Goal: Task Accomplishment & Management: Complete application form

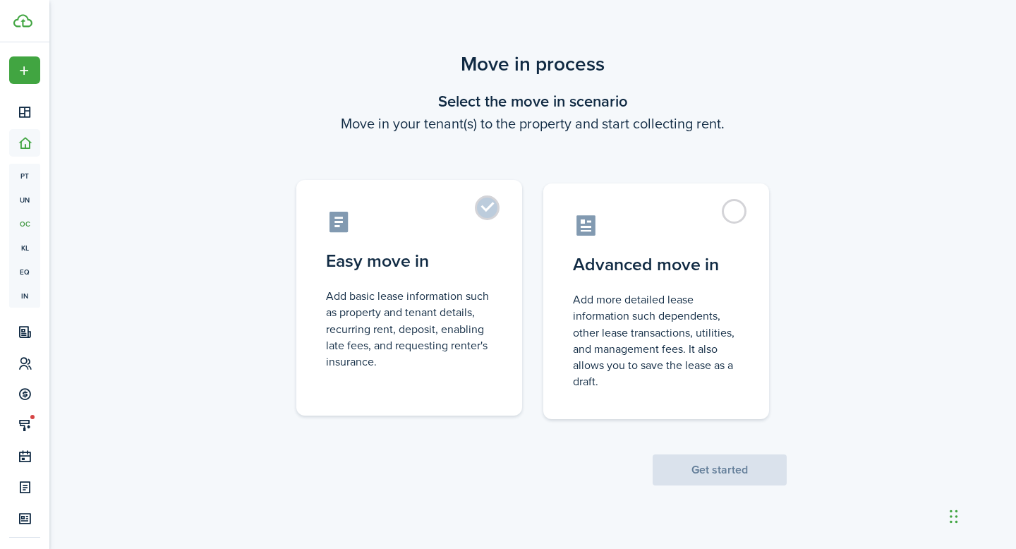
click at [479, 212] on label "Easy move in Add basic lease information such as property and tenant details, r…" at bounding box center [409, 298] width 226 height 236
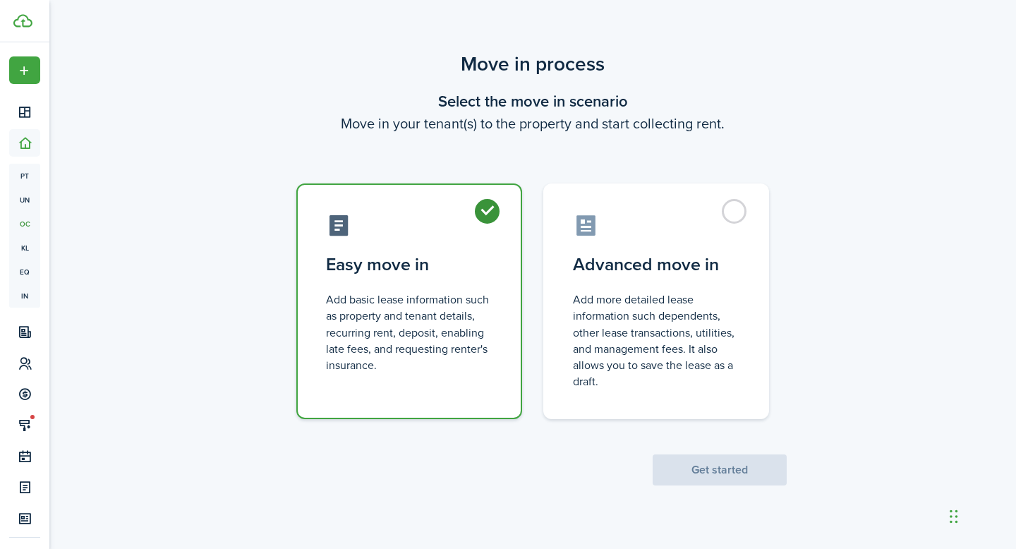
radio input "true"
click at [720, 473] on button "Get started" at bounding box center [719, 469] width 134 height 31
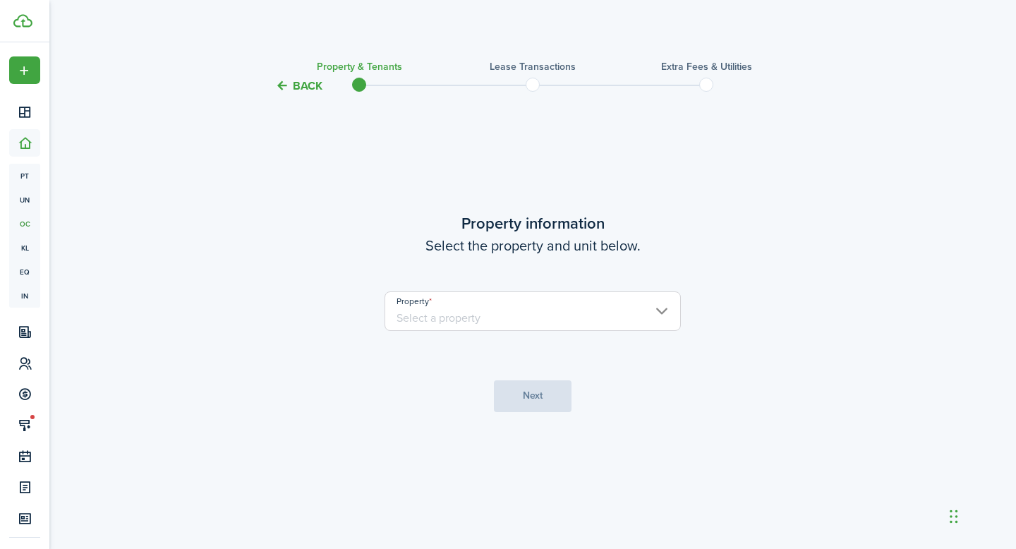
click at [507, 320] on input "Property" at bounding box center [532, 310] width 296 height 39
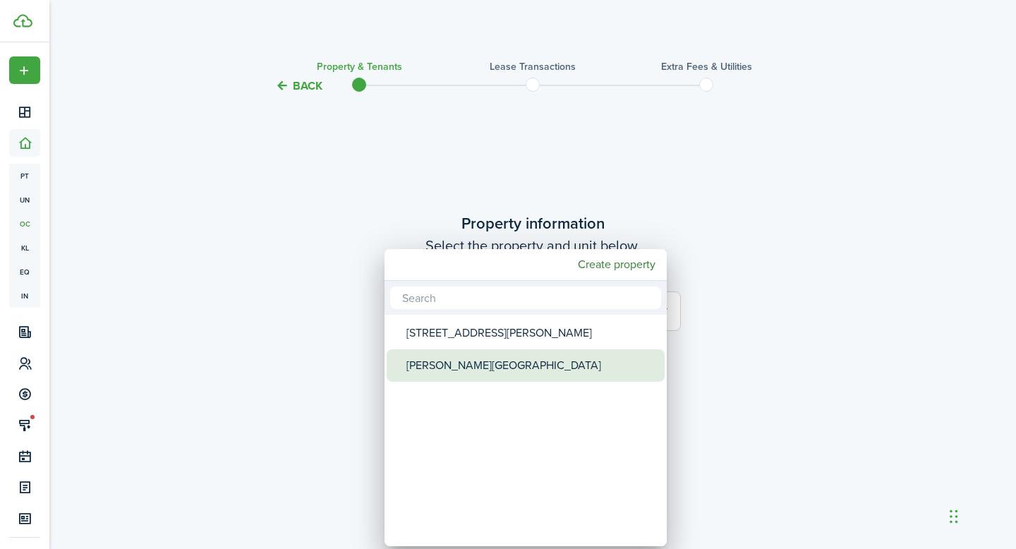
click at [468, 364] on div "[PERSON_NAME][GEOGRAPHIC_DATA]" at bounding box center [531, 365] width 250 height 32
type input "[PERSON_NAME][GEOGRAPHIC_DATA]"
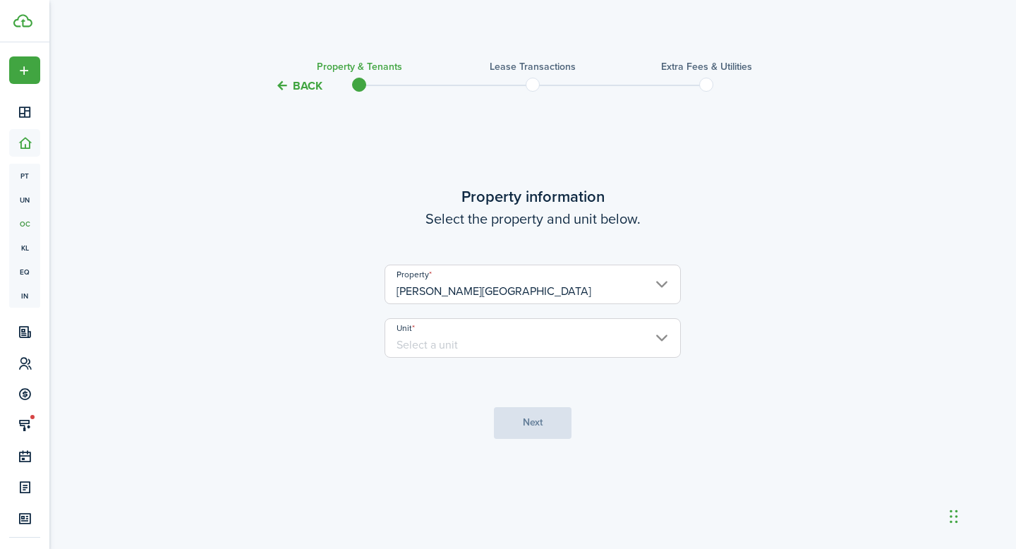
click at [514, 340] on input "Unit" at bounding box center [532, 337] width 296 height 39
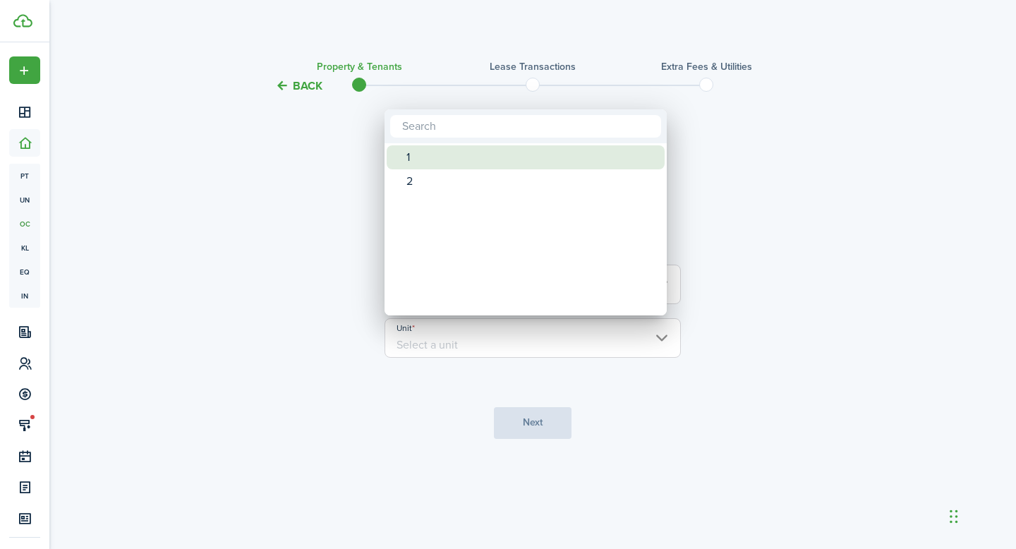
click at [413, 157] on div "1" at bounding box center [531, 157] width 250 height 24
type input "1"
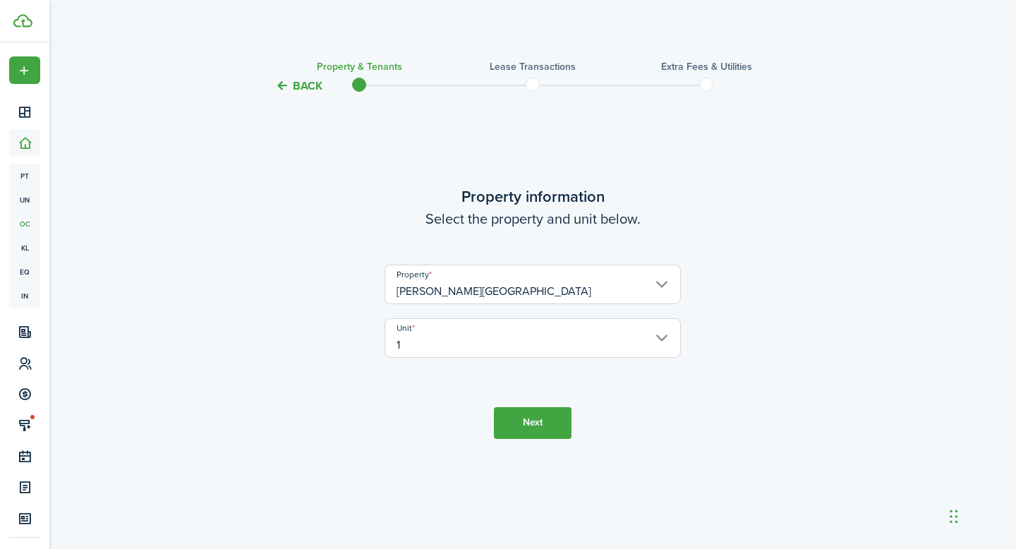
click at [519, 428] on button "Next" at bounding box center [533, 423] width 78 height 32
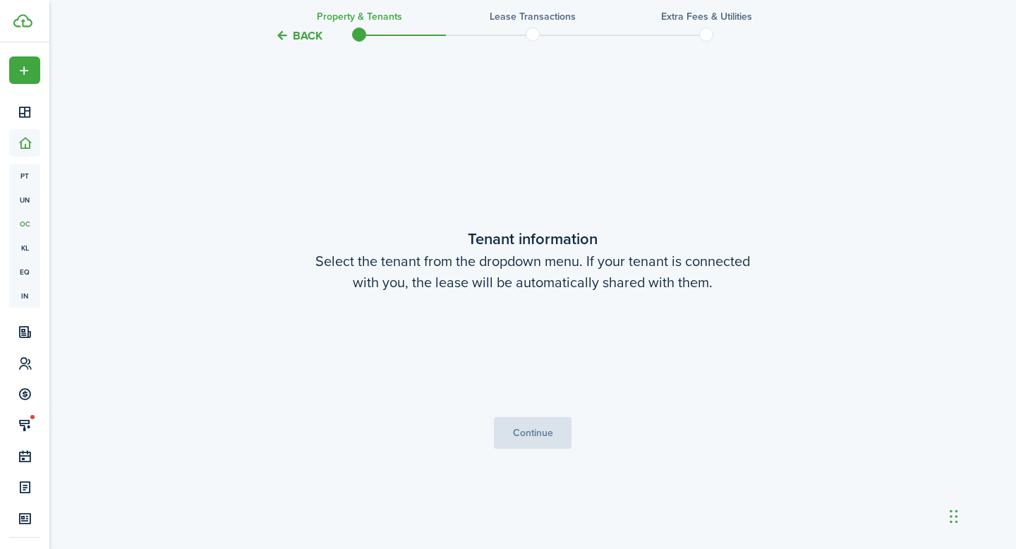
scroll to position [454, 0]
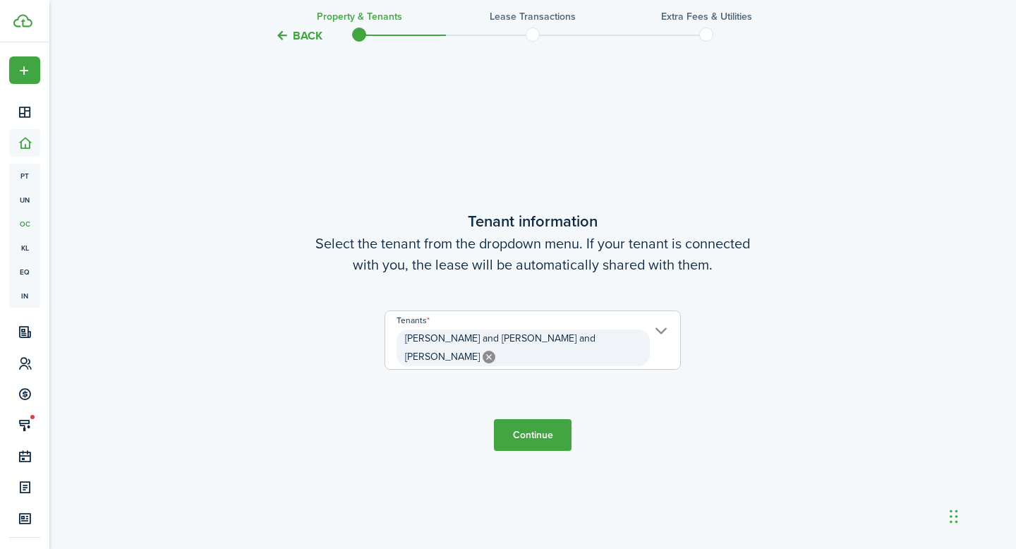
click at [536, 427] on button "Continue" at bounding box center [533, 435] width 78 height 32
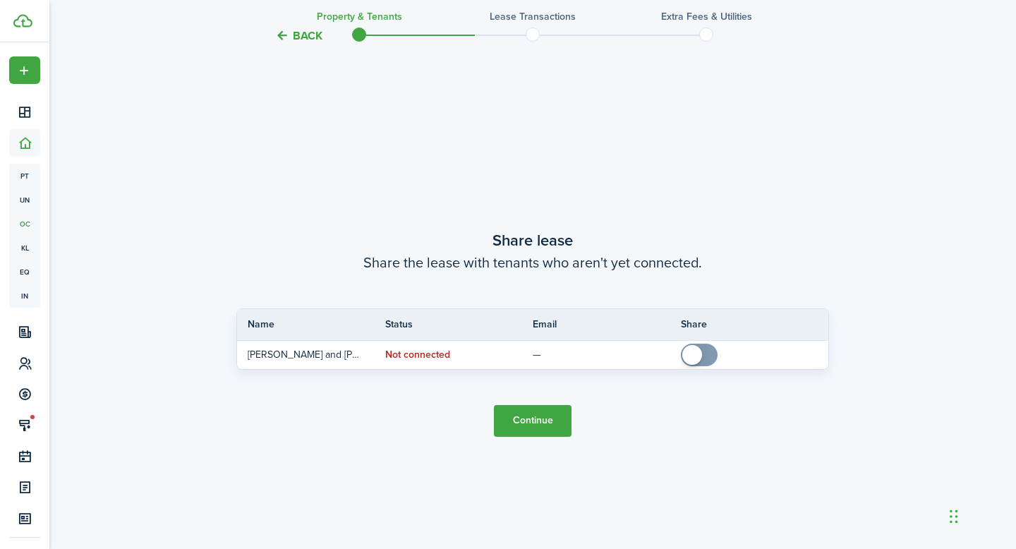
scroll to position [1003, 0]
click at [528, 418] on button "Continue" at bounding box center [533, 419] width 78 height 32
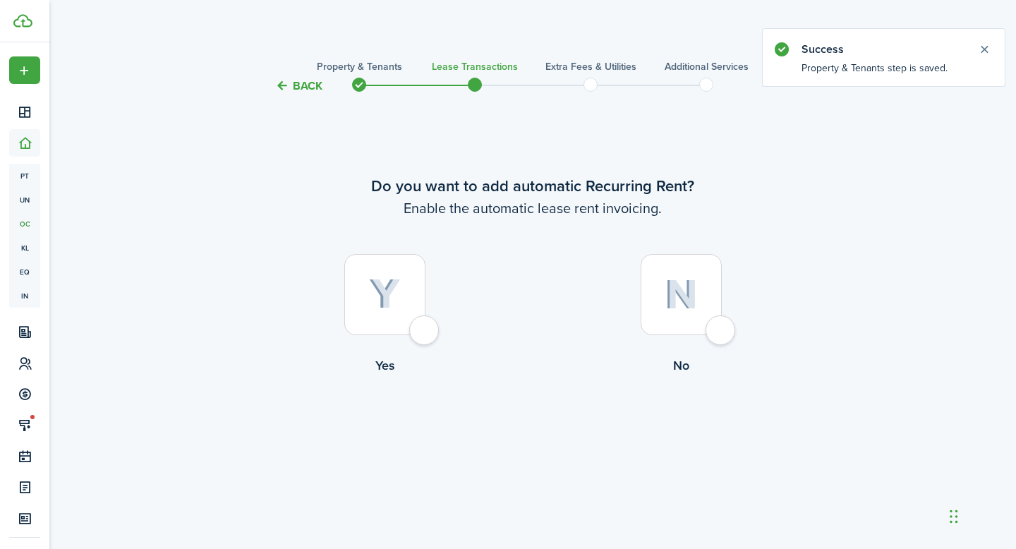
click at [393, 300] on img at bounding box center [385, 294] width 32 height 31
radio input "true"
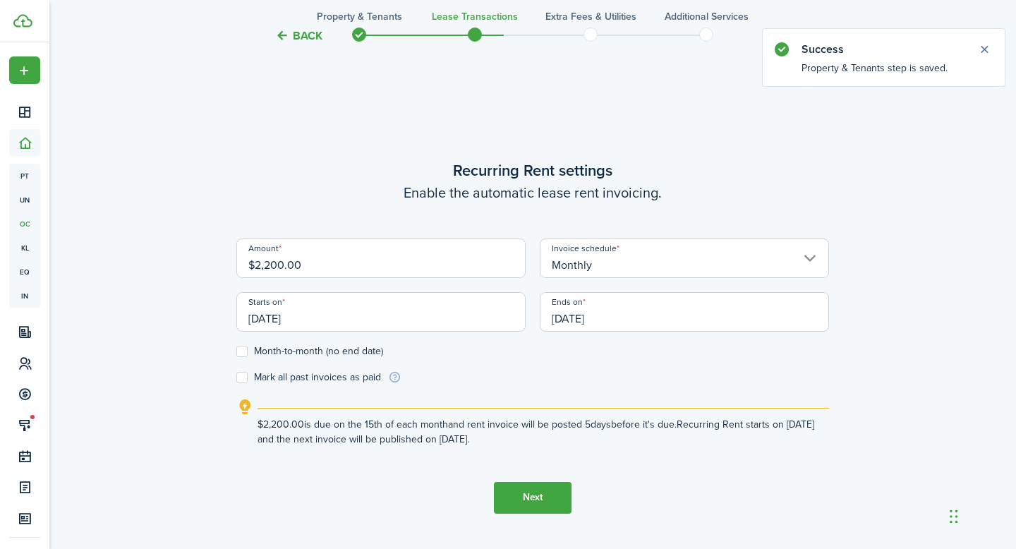
scroll to position [454, 0]
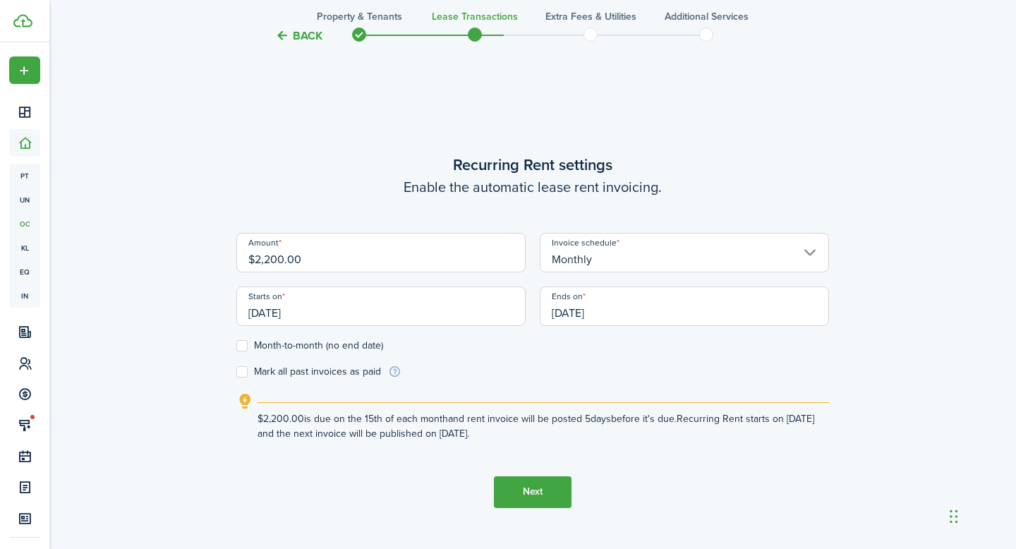
click at [270, 262] on input "$2,200.00" at bounding box center [380, 252] width 289 height 39
click at [302, 313] on input "[DATE]" at bounding box center [380, 305] width 289 height 39
type input "$2,900.00"
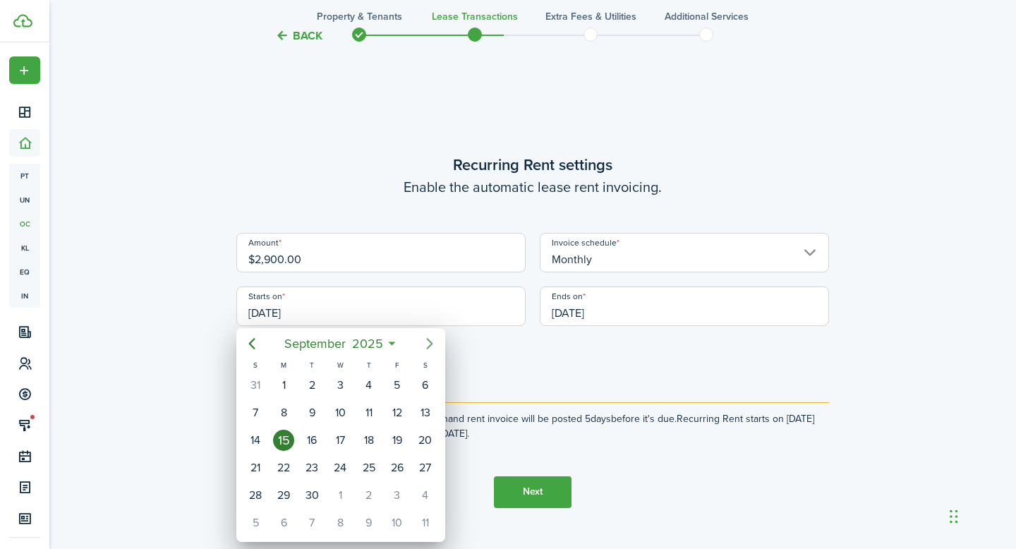
click at [428, 344] on icon "Next page" at bounding box center [429, 343] width 17 height 17
click at [424, 386] on div "1" at bounding box center [425, 385] width 21 height 21
type input "[DATE]"
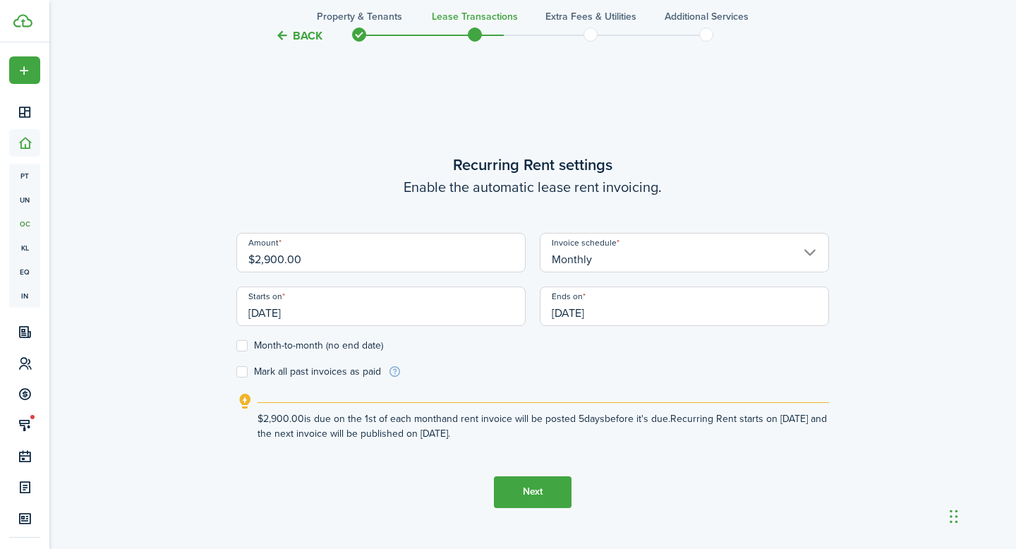
click at [241, 346] on label "Month-to-month (no end date)" at bounding box center [309, 345] width 147 height 11
click at [236, 346] on input "Month-to-month (no end date)" at bounding box center [236, 345] width 1 height 1
checkbox input "true"
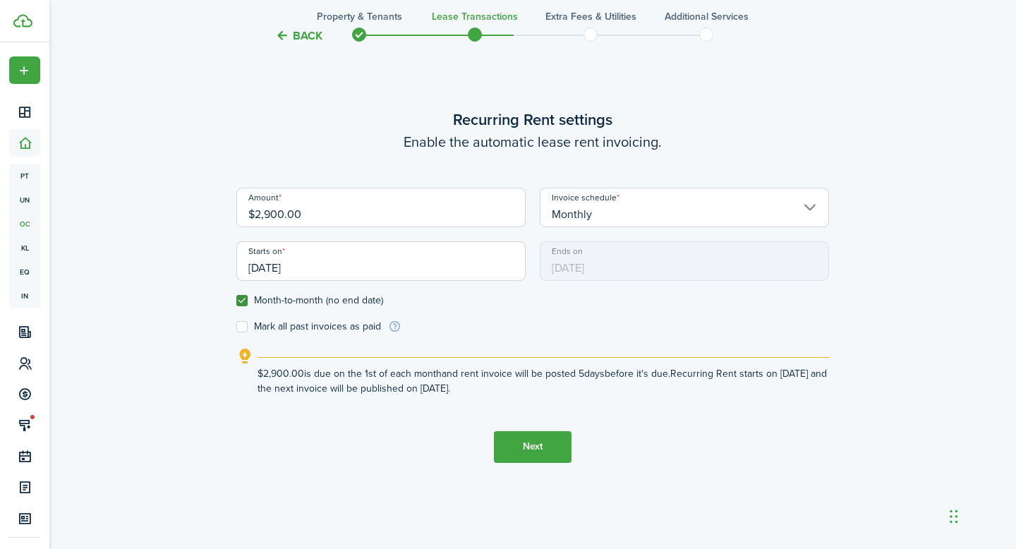
scroll to position [506, 0]
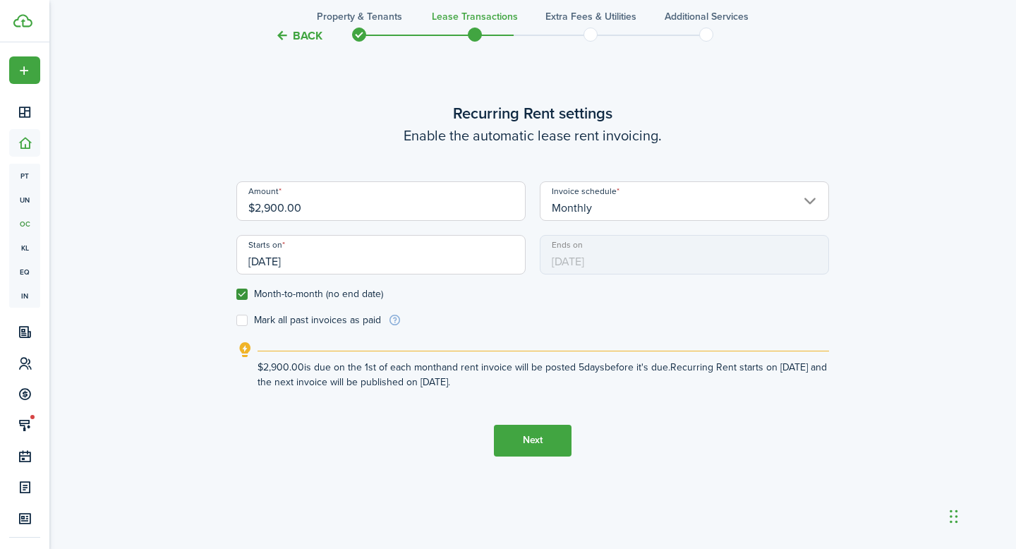
click at [533, 438] on button "Next" at bounding box center [533, 441] width 78 height 32
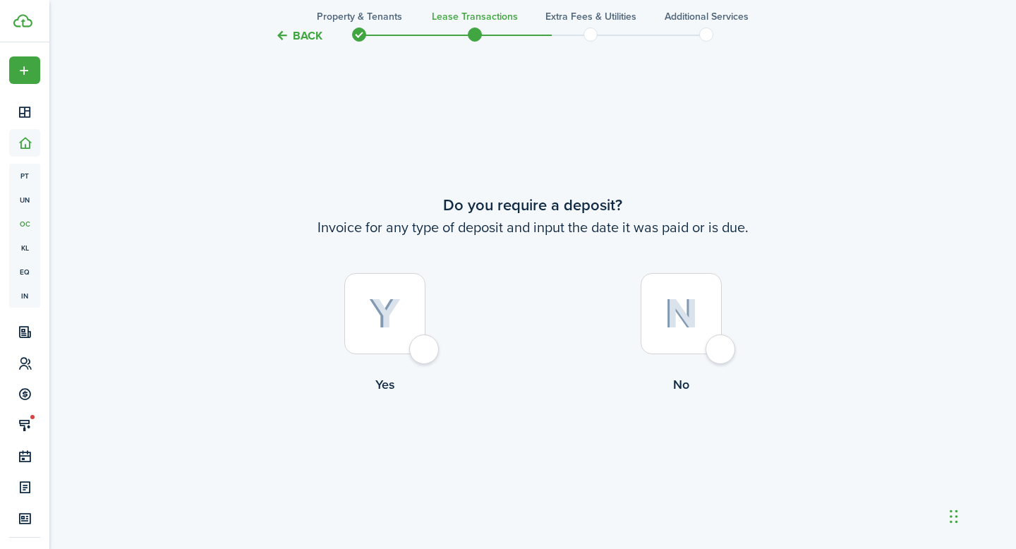
scroll to position [1003, 0]
click at [425, 348] on div at bounding box center [384, 312] width 81 height 81
radio input "true"
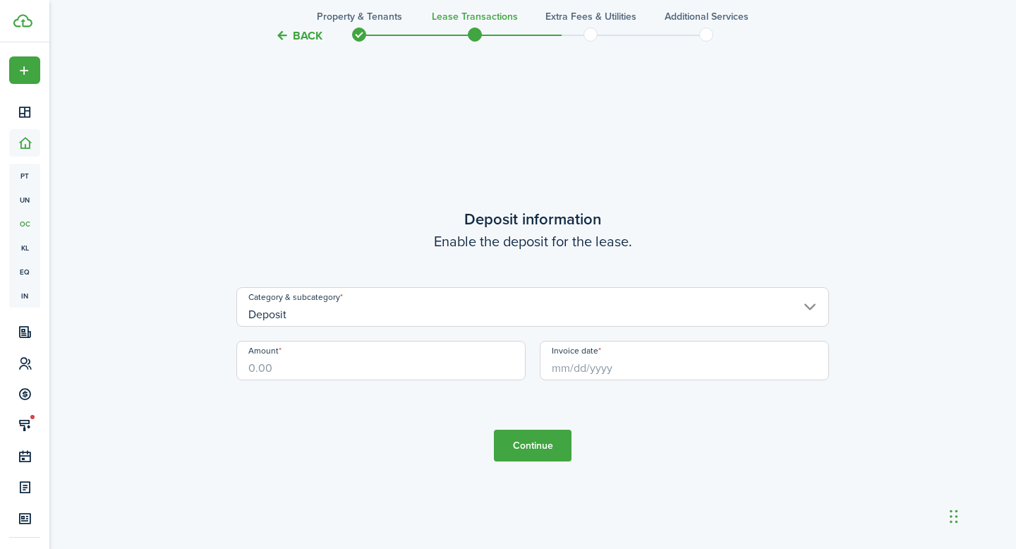
scroll to position [1552, 0]
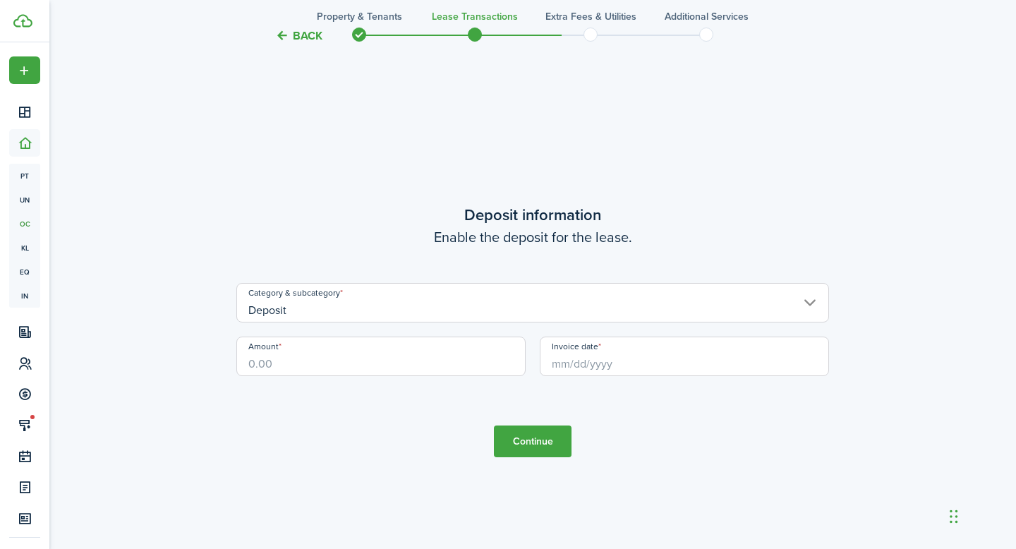
click at [355, 366] on input "Amount" at bounding box center [380, 355] width 289 height 39
click at [620, 293] on input "Deposit" at bounding box center [532, 302] width 592 height 39
type input "$2,900.00"
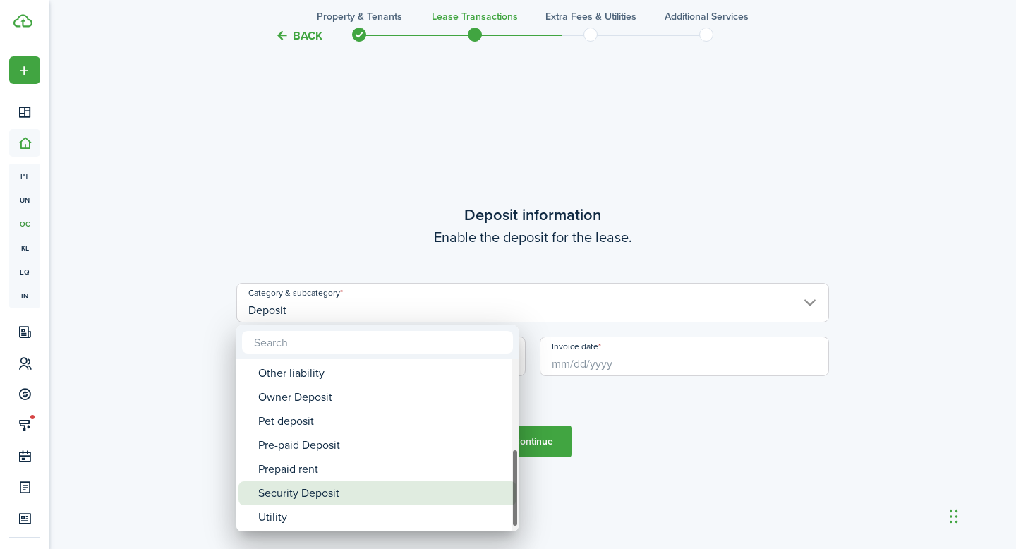
click at [349, 486] on div "Security Deposit" at bounding box center [383, 493] width 250 height 24
type input "Deposit / Security Deposit"
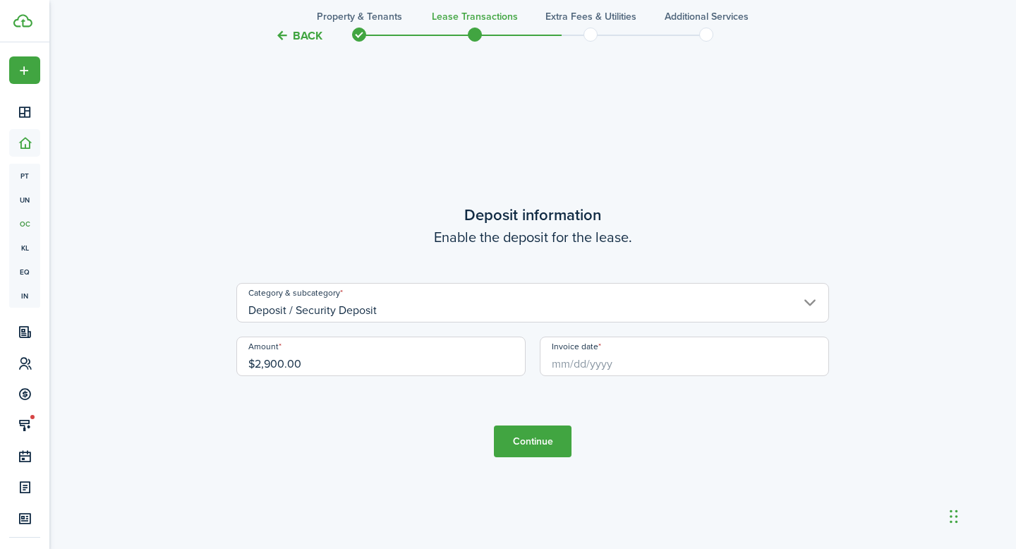
click at [559, 363] on input "Invoice date" at bounding box center [684, 355] width 289 height 39
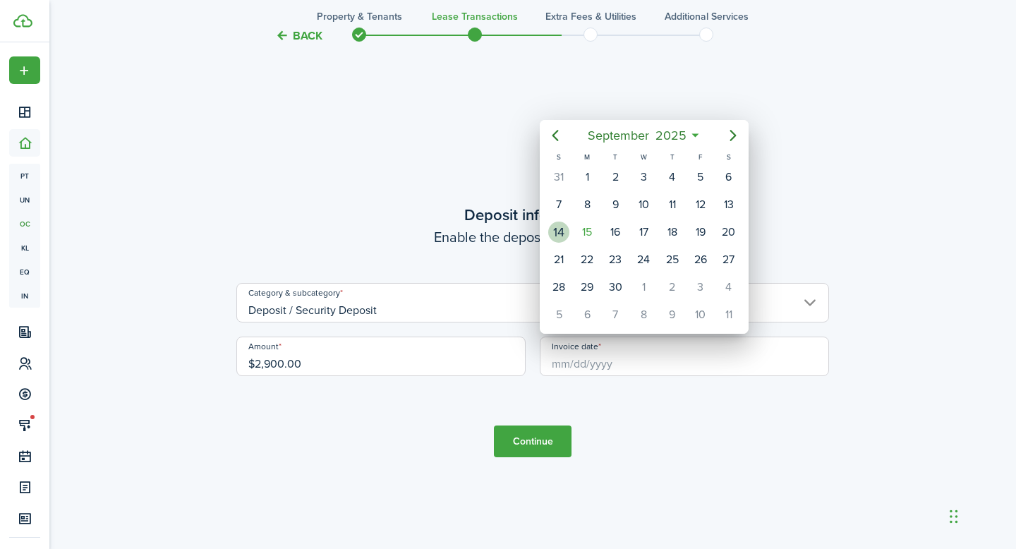
click at [556, 231] on div "14" at bounding box center [558, 231] width 21 height 21
type input "[DATE]"
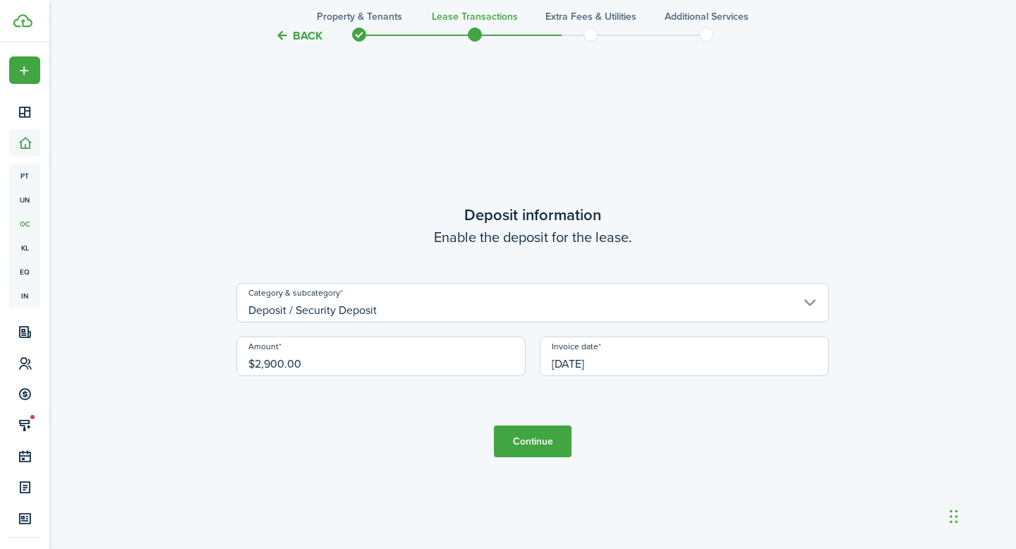
click at [531, 438] on button "Continue" at bounding box center [533, 441] width 78 height 32
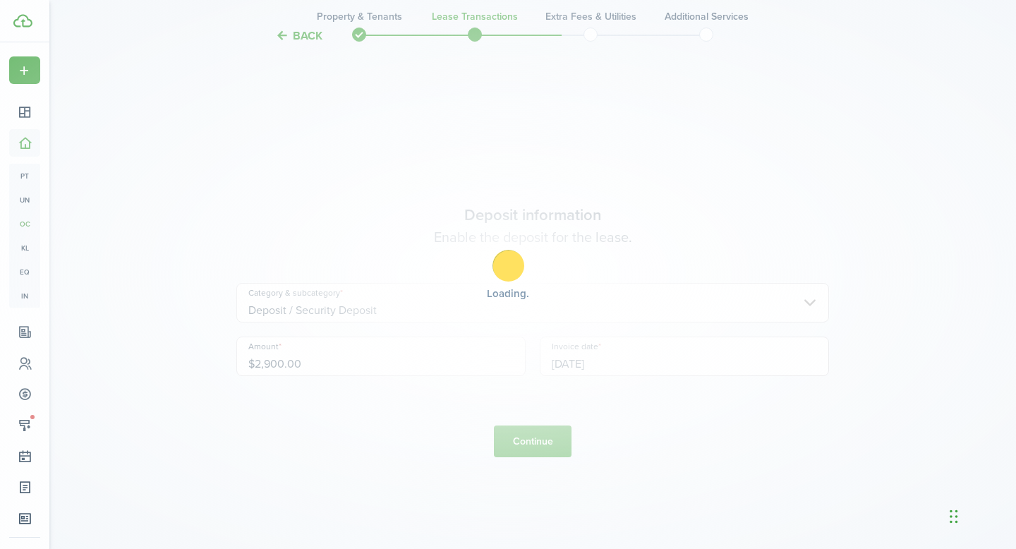
scroll to position [0, 0]
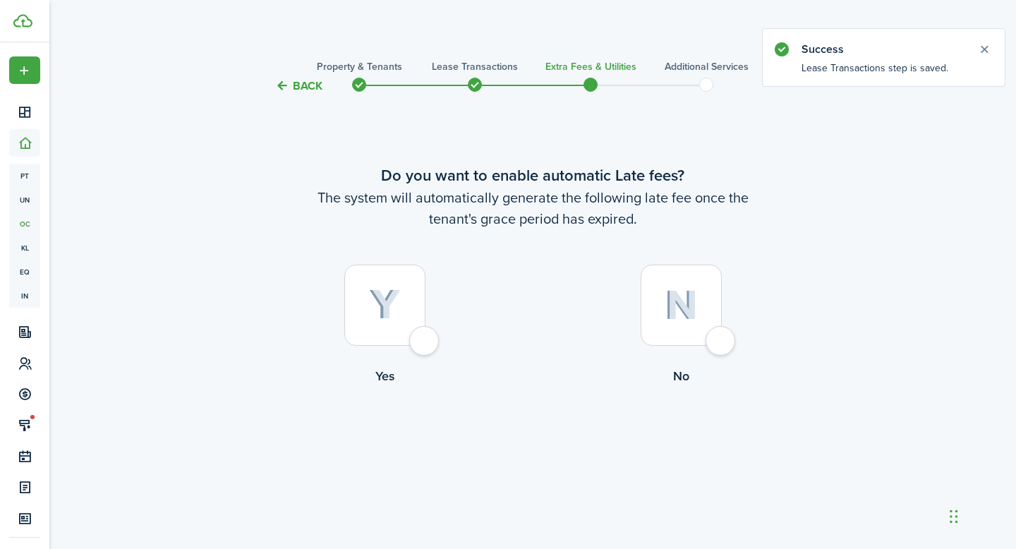
click at [389, 302] on img at bounding box center [385, 304] width 32 height 31
radio input "true"
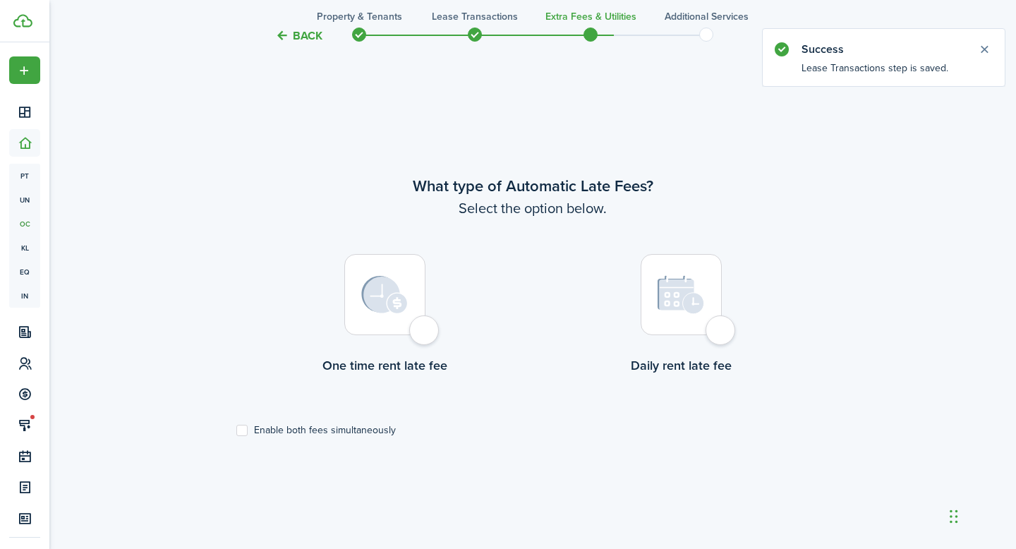
scroll to position [454, 0]
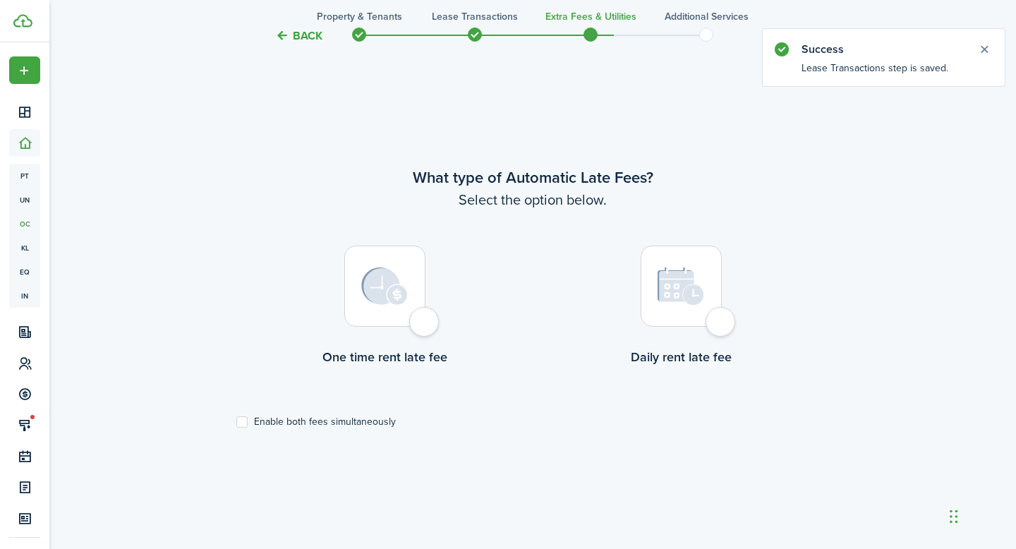
click at [396, 306] on div at bounding box center [384, 285] width 81 height 81
radio input "true"
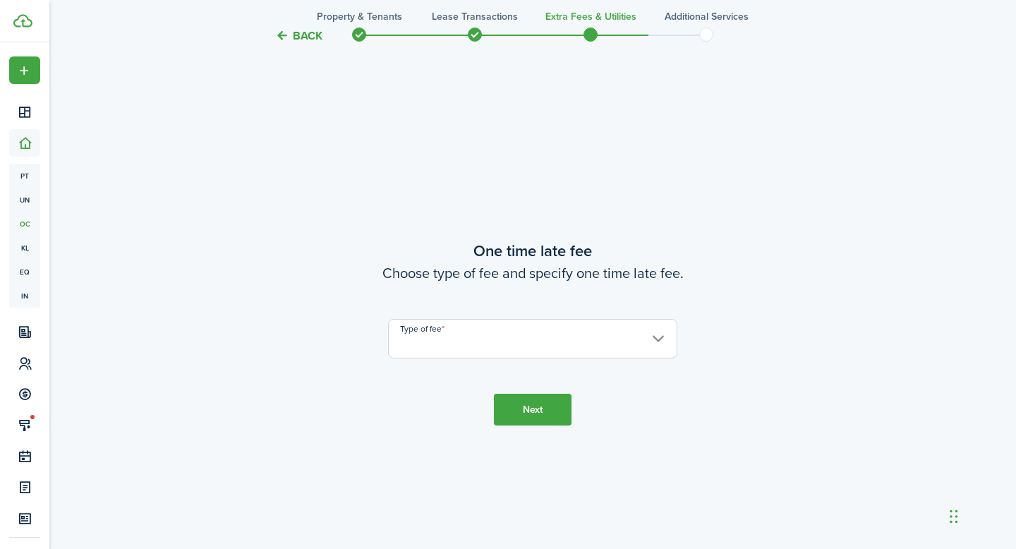
scroll to position [1003, 0]
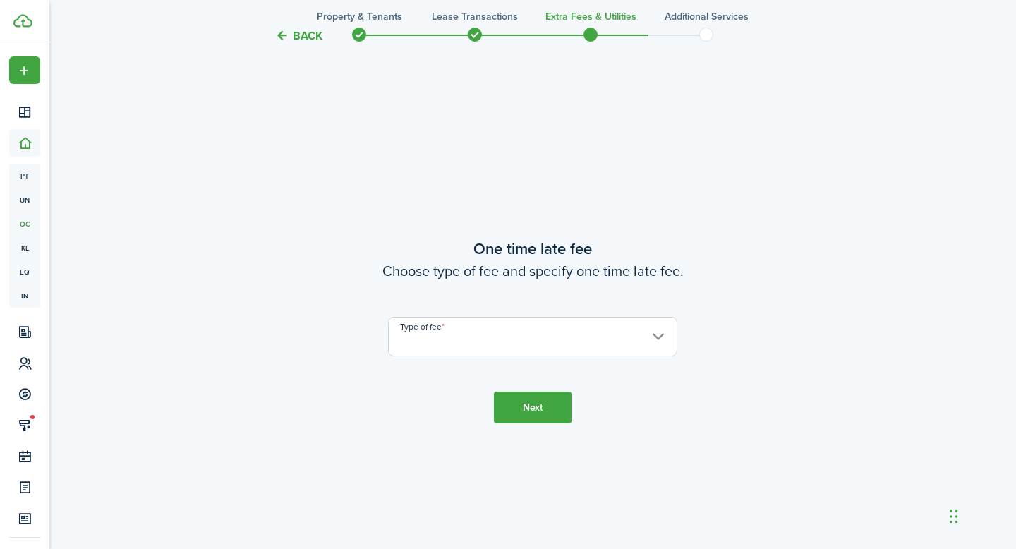
click at [453, 329] on input "Type of fee" at bounding box center [532, 336] width 289 height 39
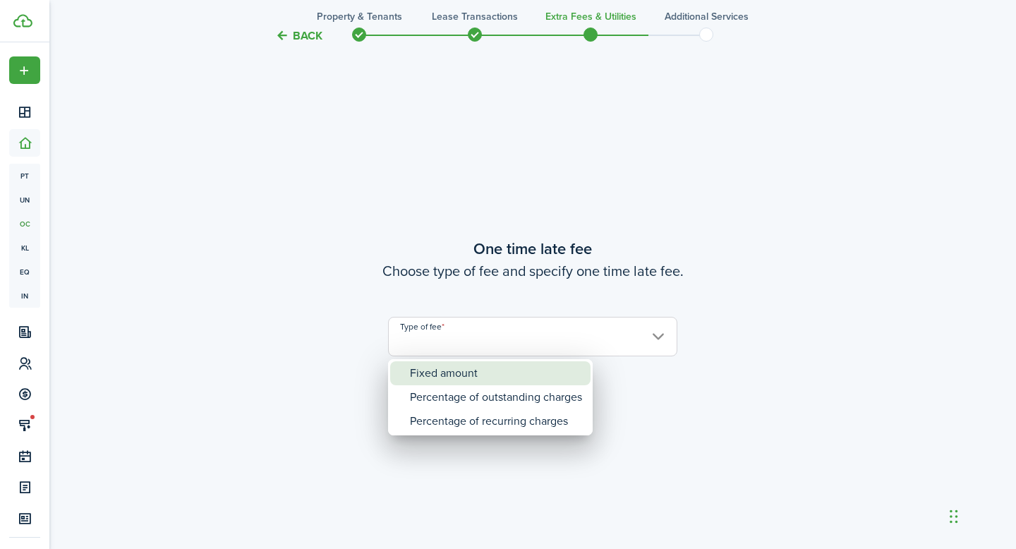
click at [450, 365] on div "Fixed amount" at bounding box center [496, 373] width 172 height 24
type input "Fixed amount"
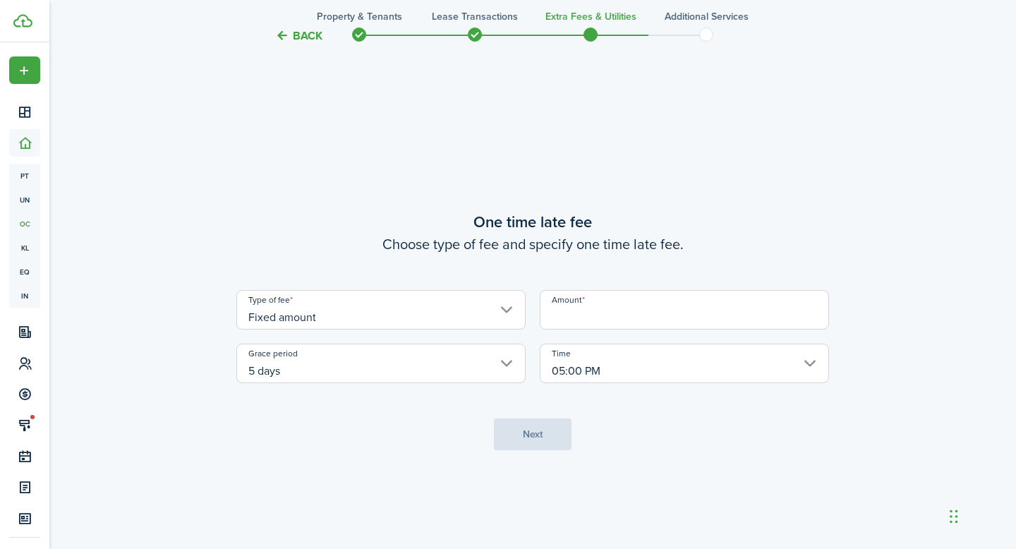
click at [605, 316] on input "Amount" at bounding box center [684, 309] width 289 height 39
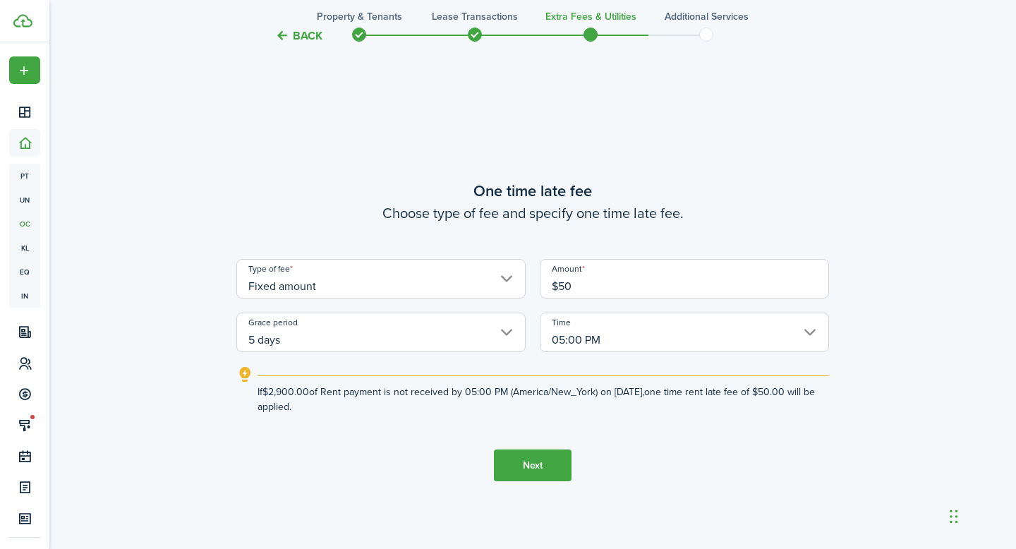
type input "$50.00"
click at [430, 452] on tc-wizard-step "One time late fee Choose type of fee and specify one time late fee. Type of fee…" at bounding box center [532, 330] width 592 height 549
click at [808, 328] on input "05:00 PM" at bounding box center [684, 331] width 289 height 39
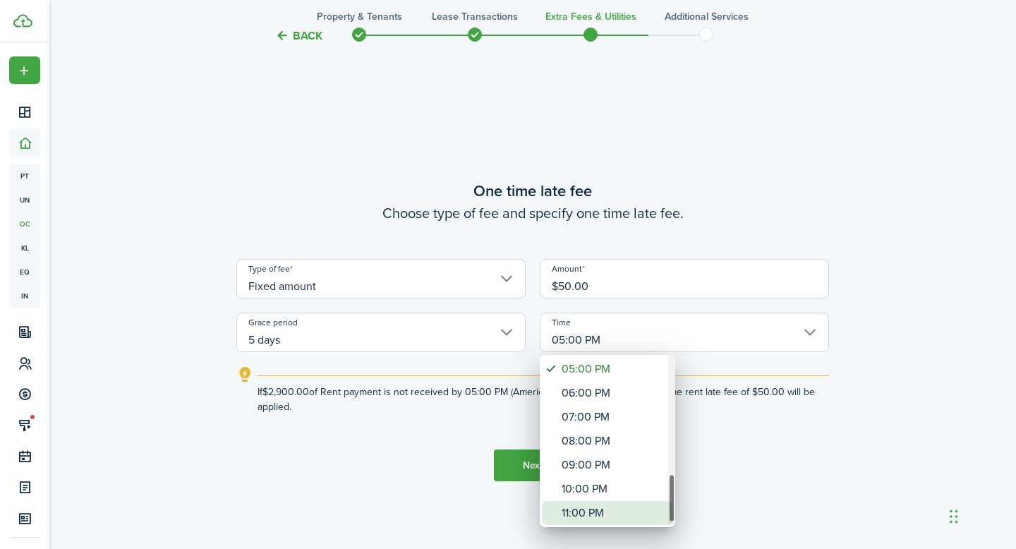
click at [600, 511] on div "11:00 PM" at bounding box center [612, 513] width 103 height 24
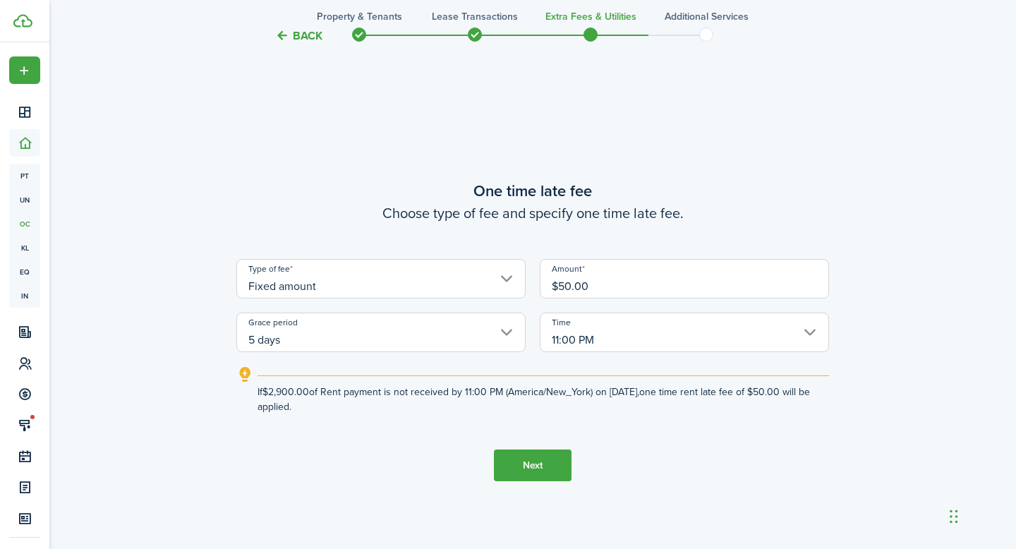
click at [606, 336] on input "11:00 PM" at bounding box center [684, 331] width 289 height 39
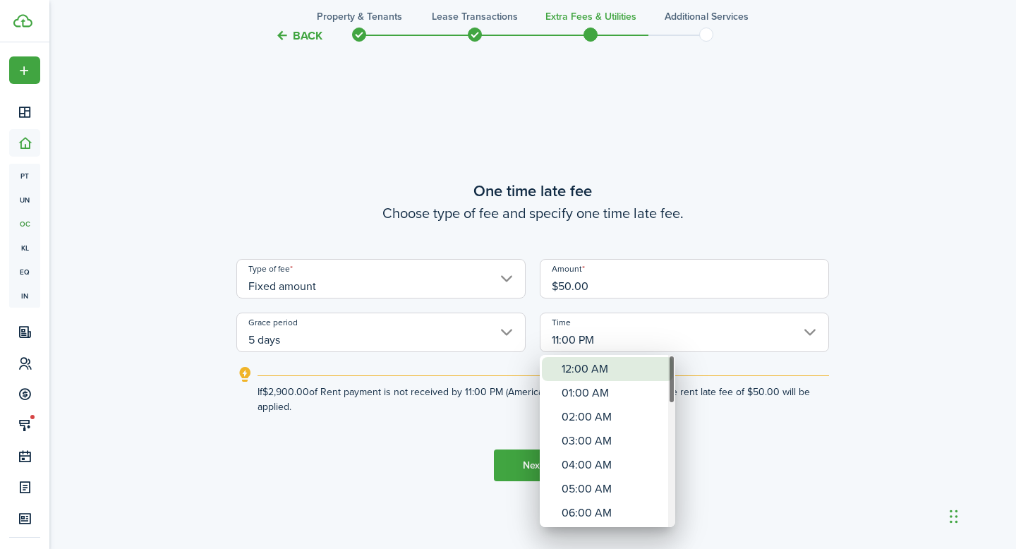
click at [592, 374] on div "12:00 AM" at bounding box center [612, 369] width 103 height 24
type input "12:00 AM"
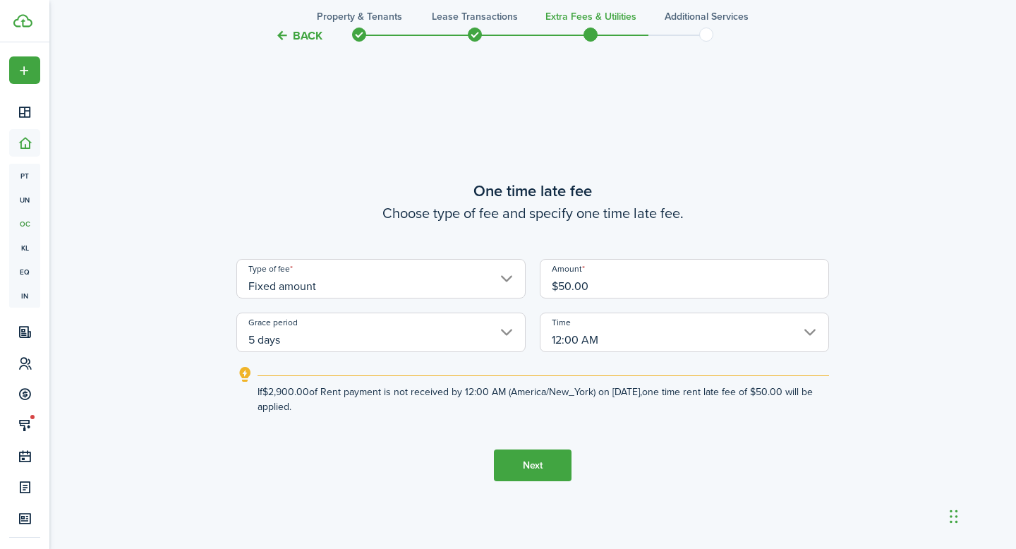
click at [523, 462] on button "Next" at bounding box center [533, 465] width 78 height 32
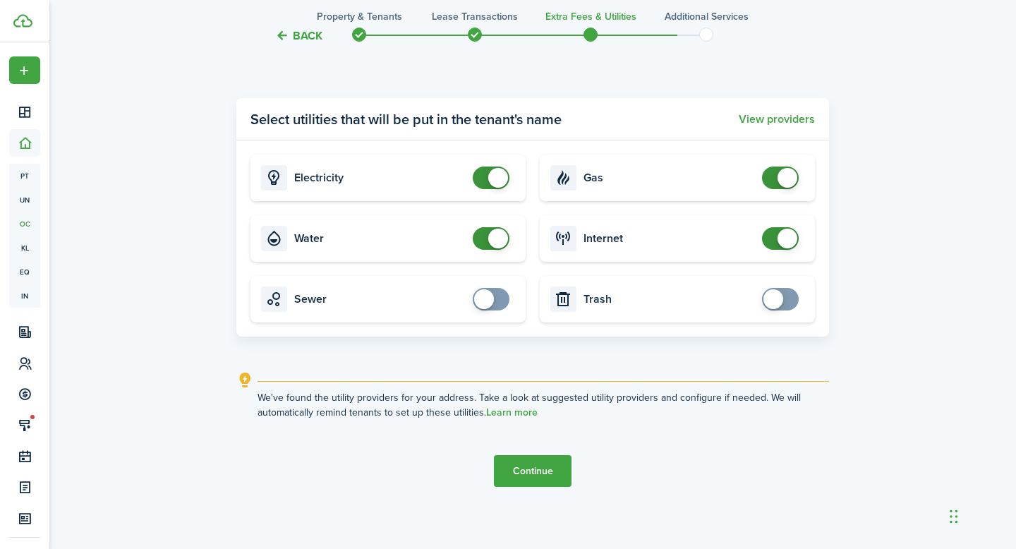
scroll to position [1665, 0]
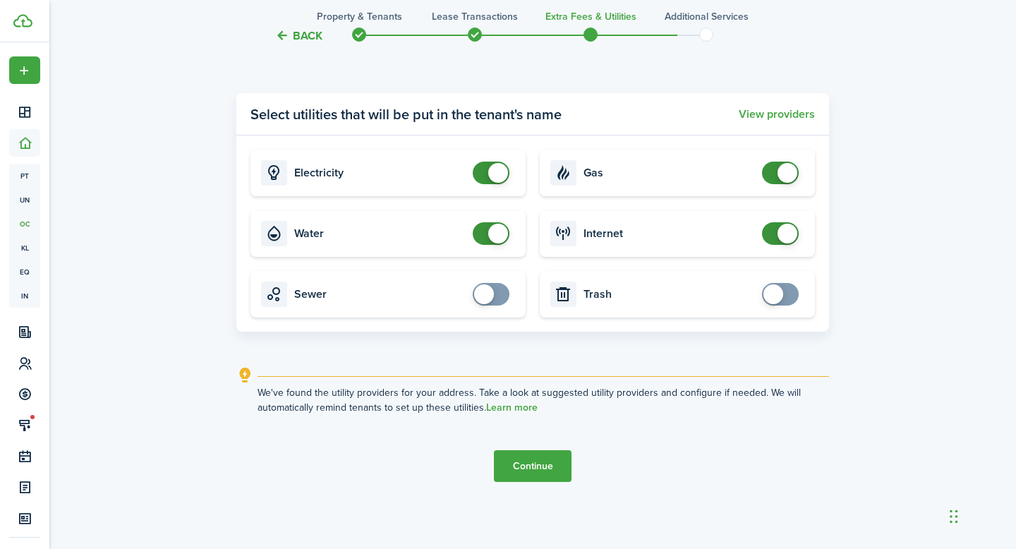
click at [533, 466] on button "Continue" at bounding box center [533, 466] width 78 height 32
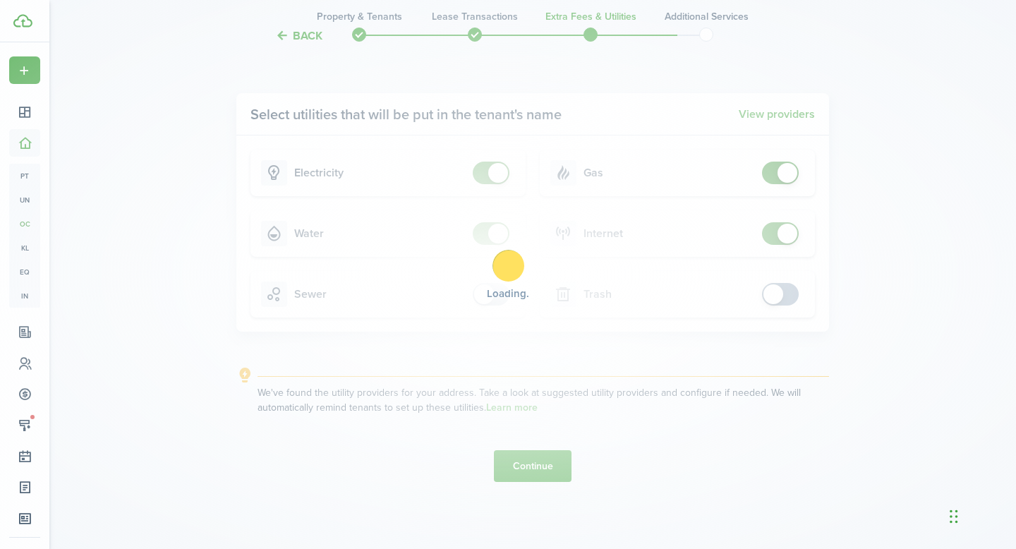
scroll to position [0, 0]
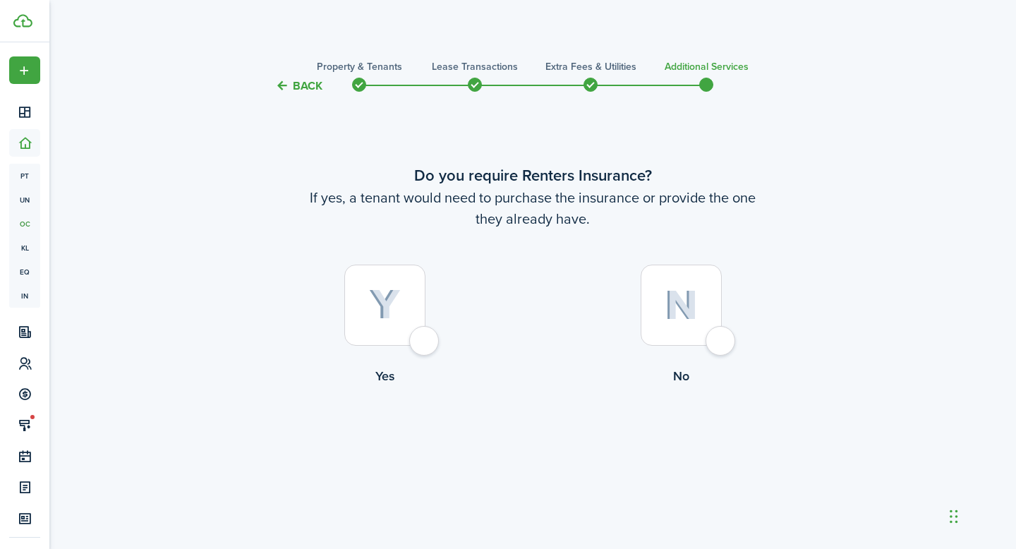
click at [384, 340] on div at bounding box center [384, 305] width 81 height 81
radio input "true"
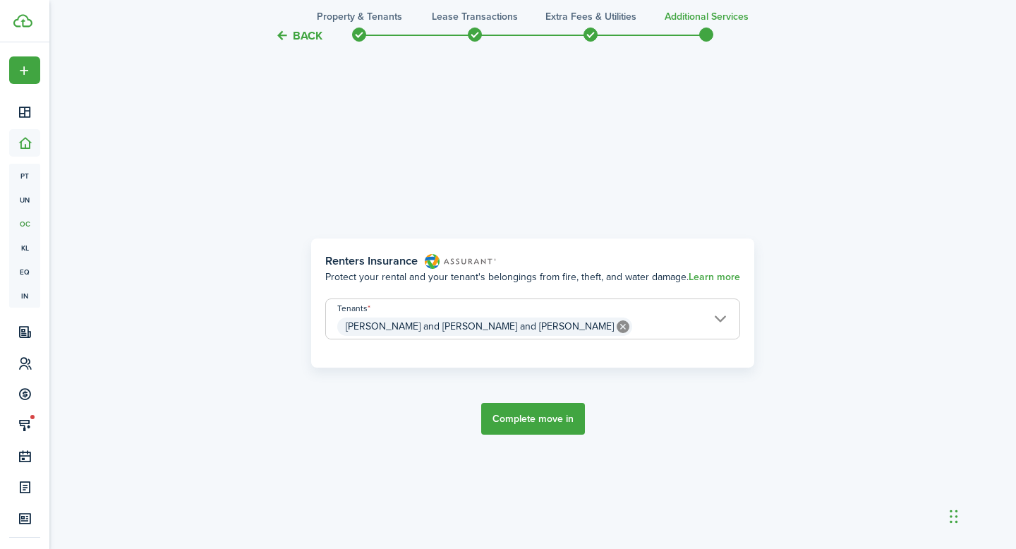
scroll to position [454, 0]
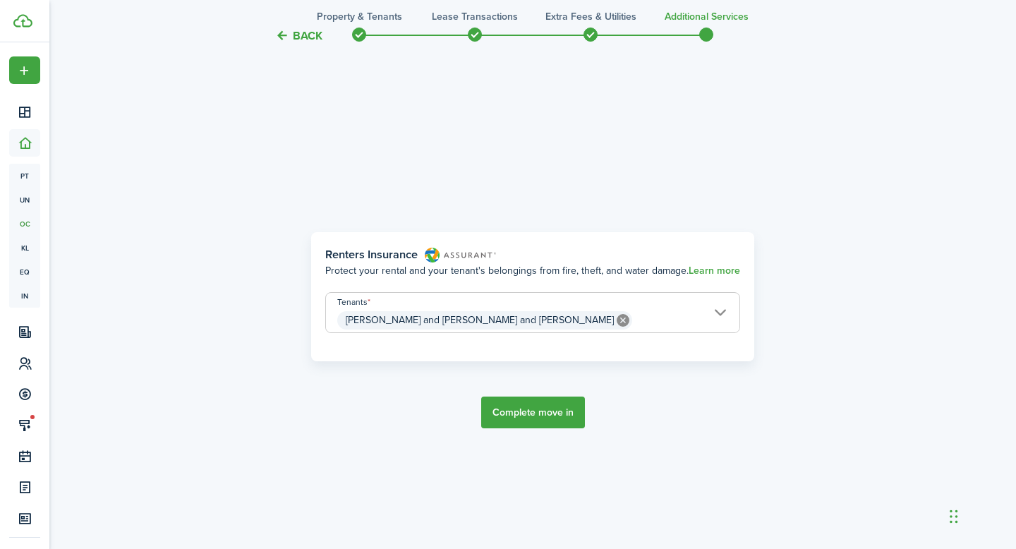
click at [724, 314] on span "[PERSON_NAME] and [PERSON_NAME] and [PERSON_NAME]" at bounding box center [532, 320] width 413 height 24
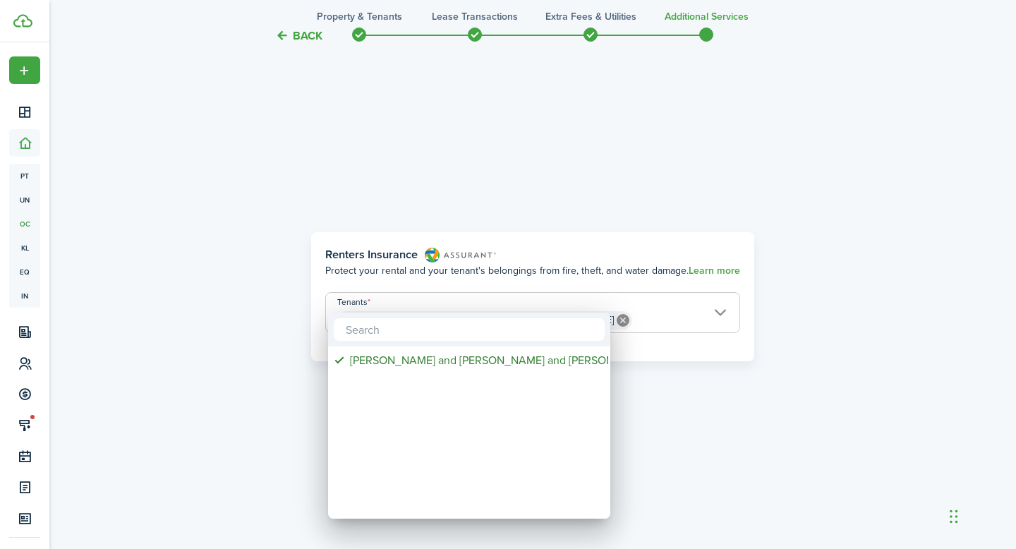
click at [724, 314] on div at bounding box center [507, 274] width 1241 height 774
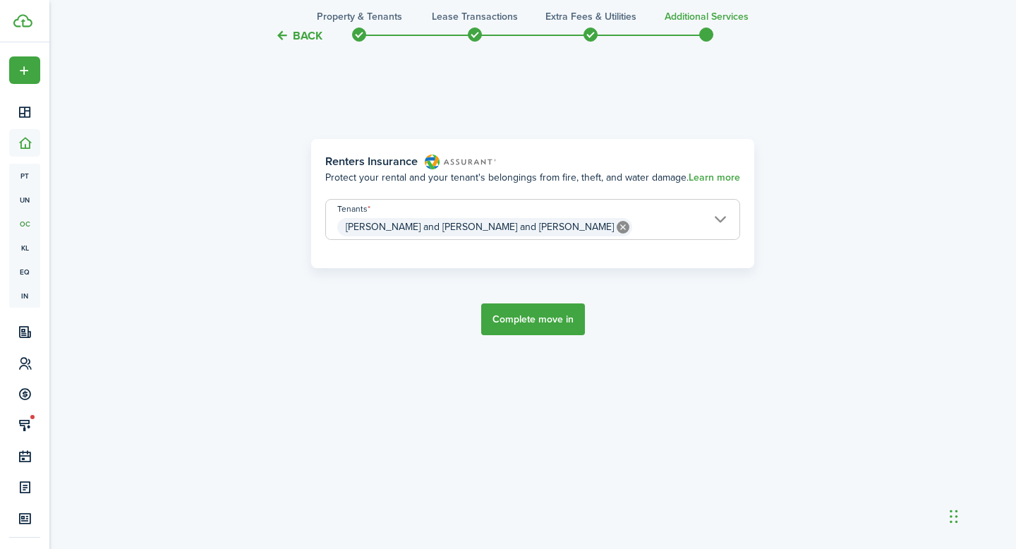
scroll to position [549, 0]
click at [616, 224] on icon at bounding box center [622, 225] width 13 height 13
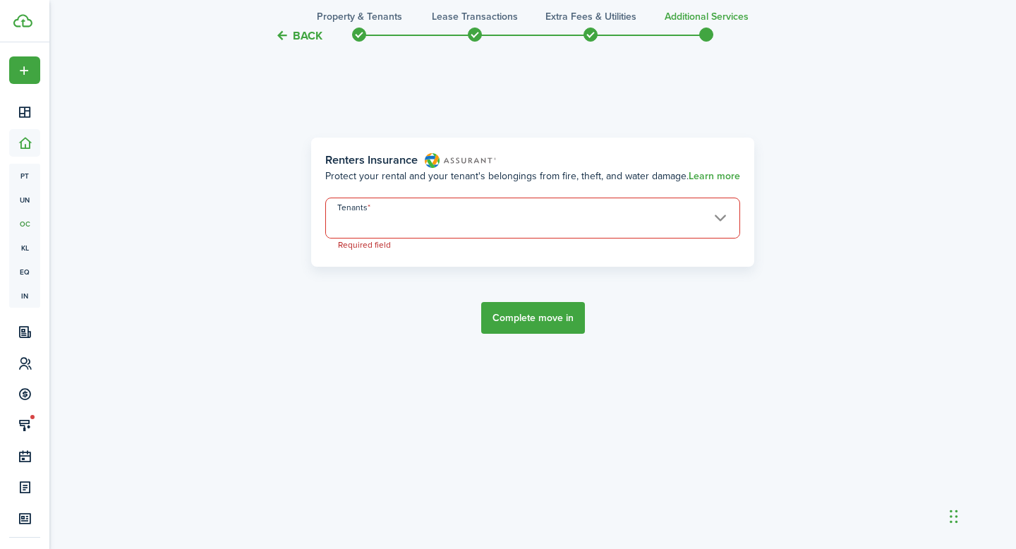
click at [511, 224] on span at bounding box center [532, 226] width 413 height 24
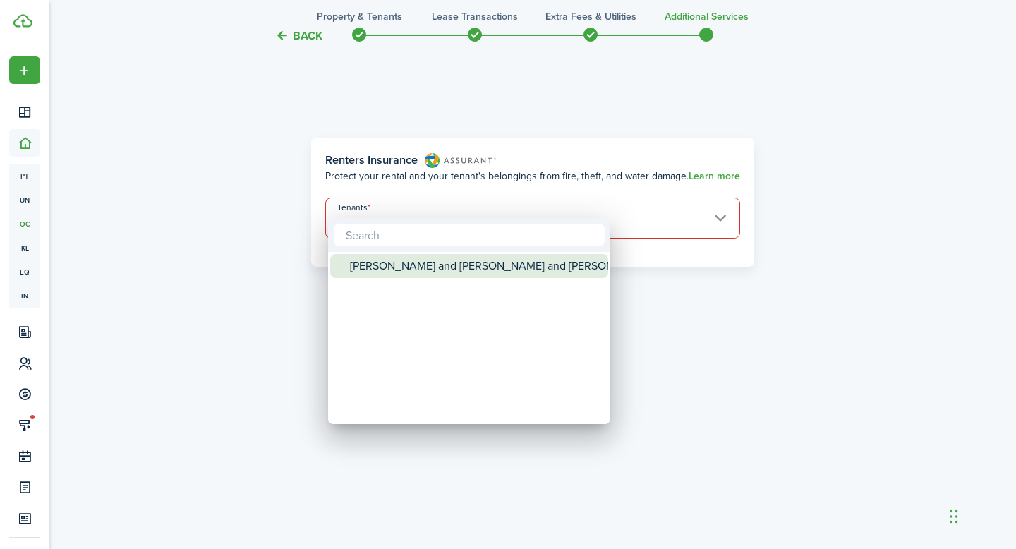
click at [476, 267] on div "[PERSON_NAME] and [PERSON_NAME] and [PERSON_NAME]" at bounding box center [475, 266] width 250 height 24
type input "[PERSON_NAME] and [PERSON_NAME] and [PERSON_NAME]"
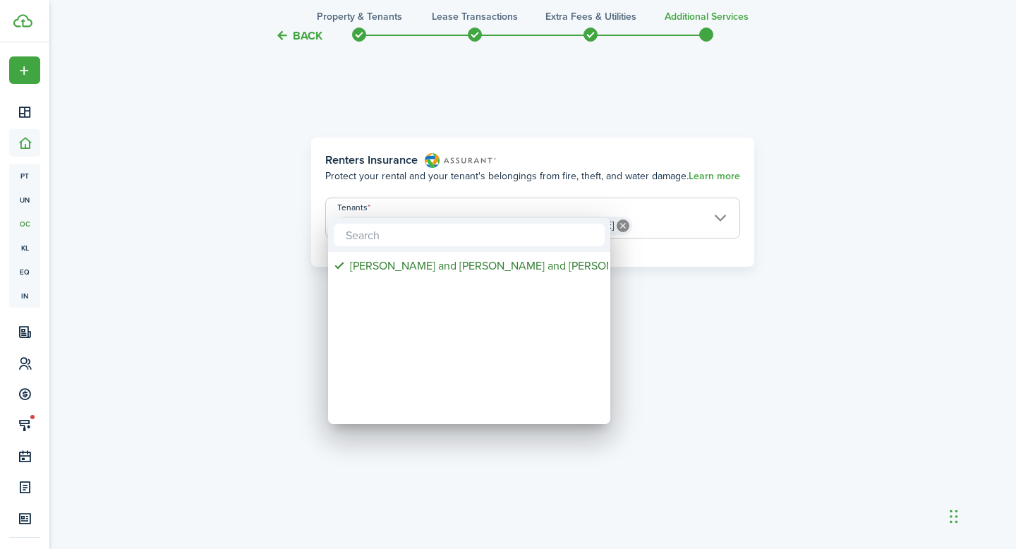
click at [698, 319] on div at bounding box center [507, 274] width 1241 height 774
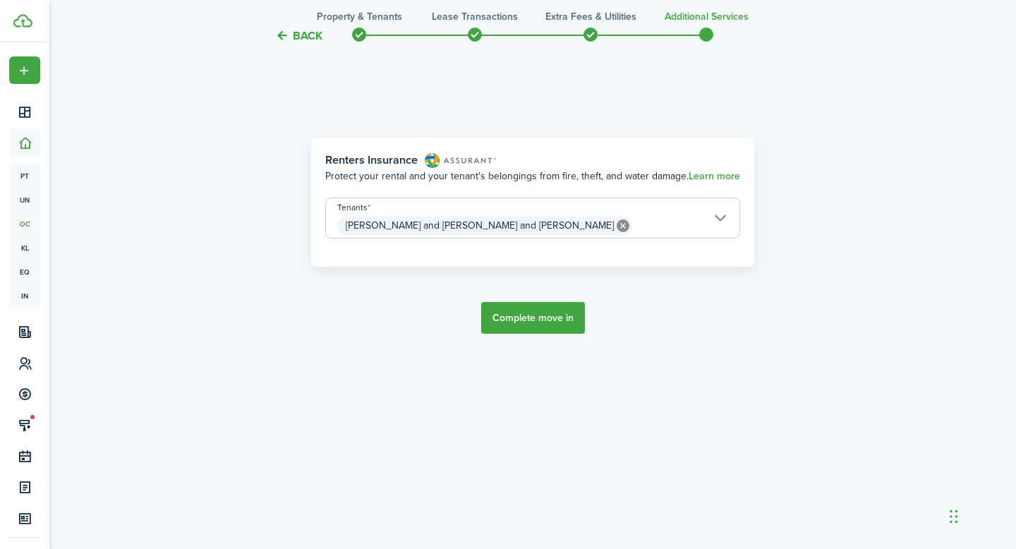
click at [557, 316] on button "Complete move in" at bounding box center [533, 318] width 104 height 32
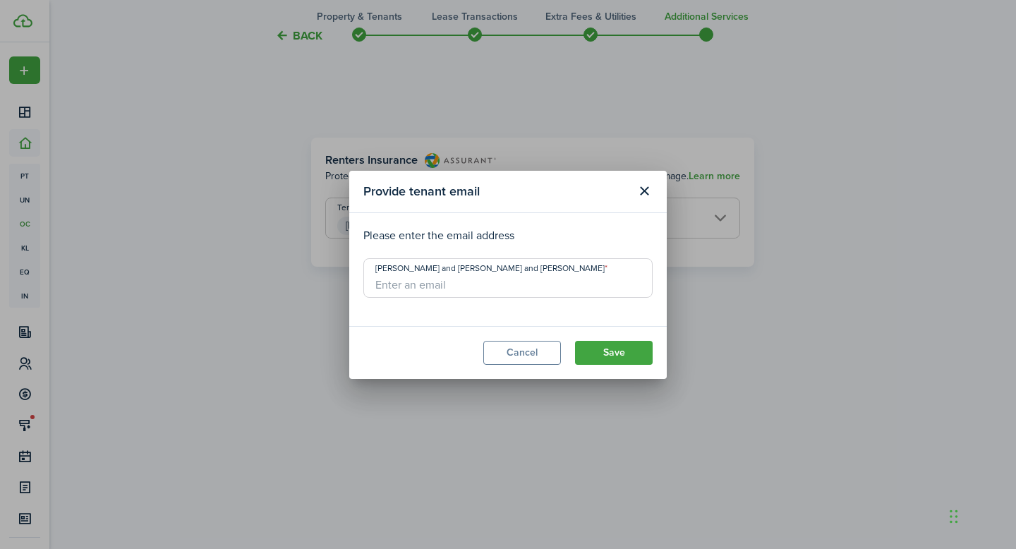
click at [509, 286] on input "[PERSON_NAME] and [PERSON_NAME] and [PERSON_NAME]" at bounding box center [507, 277] width 289 height 39
click at [616, 264] on input "[PERSON_NAME] and [PERSON_NAME] and [PERSON_NAME]" at bounding box center [507, 277] width 289 height 39
click at [646, 187] on button "Close modal" at bounding box center [644, 191] width 24 height 24
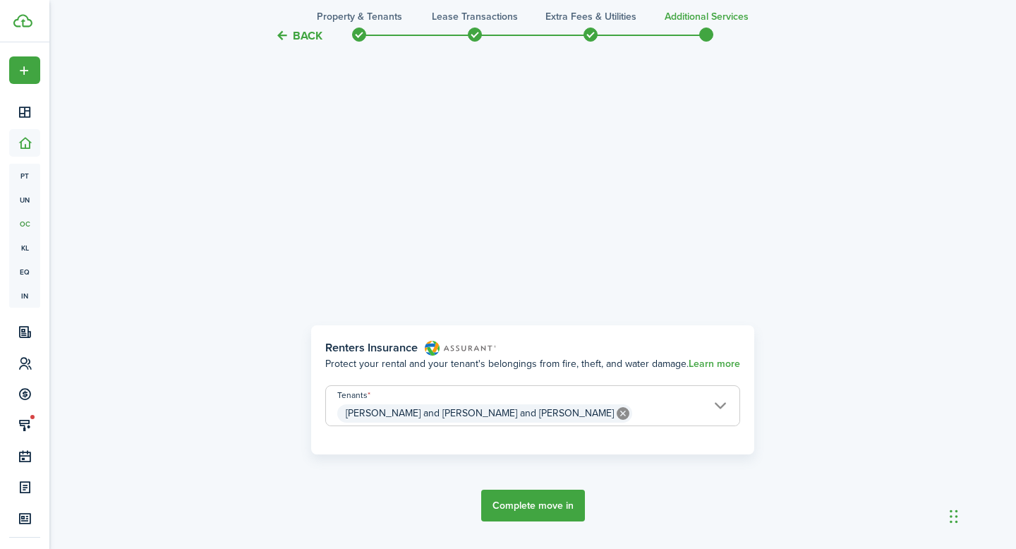
scroll to position [396, 0]
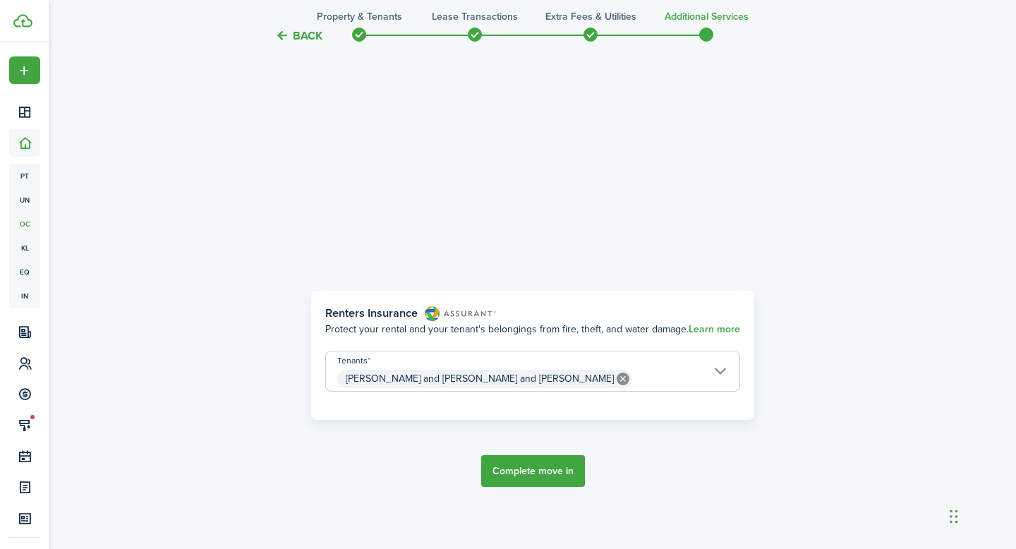
click at [525, 470] on button "Complete move in" at bounding box center [533, 471] width 104 height 32
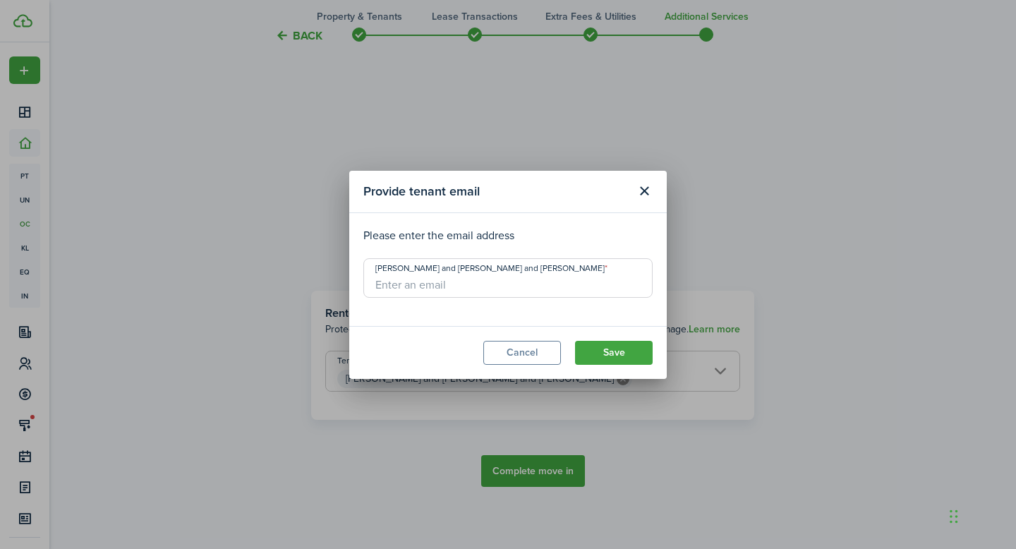
click at [461, 288] on input "[PERSON_NAME] and [PERSON_NAME] and [PERSON_NAME]" at bounding box center [507, 277] width 289 height 39
paste input "[EMAIL_ADDRESS][PERSON_NAME][DOMAIN_NAME] [EMAIL_ADDRESS][DOMAIN_NAME]"
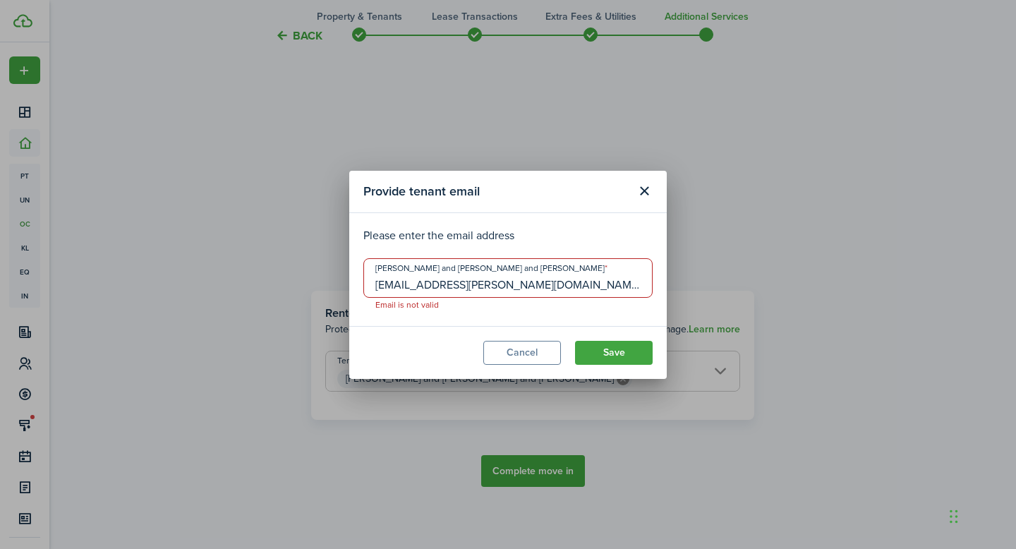
drag, startPoint x: 498, startPoint y: 284, endPoint x: 667, endPoint y: 289, distance: 168.7
click at [667, 289] on div "Provide tenant email Please enter the email address [PERSON_NAME] and [PERSON_N…" at bounding box center [508, 274] width 1016 height 549
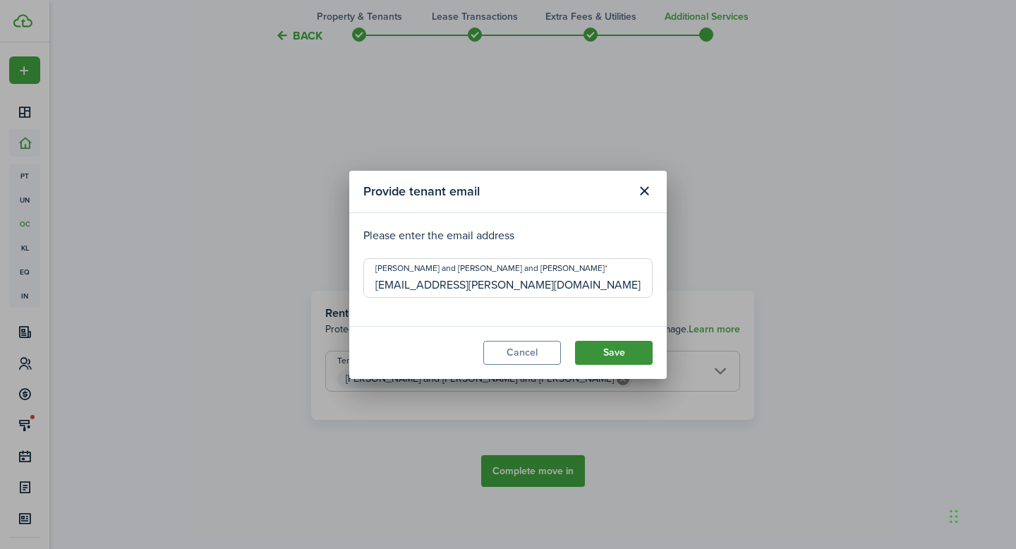
type input "[EMAIL_ADDRESS][PERSON_NAME][DOMAIN_NAME]"
click at [628, 353] on button "Save" at bounding box center [614, 353] width 78 height 24
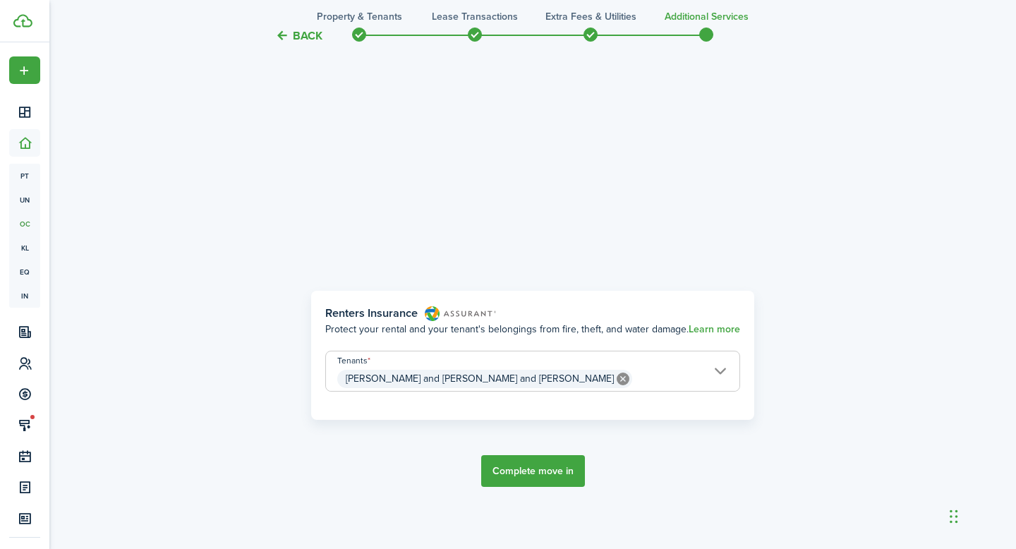
click at [523, 470] on button "Complete move in" at bounding box center [533, 471] width 104 height 32
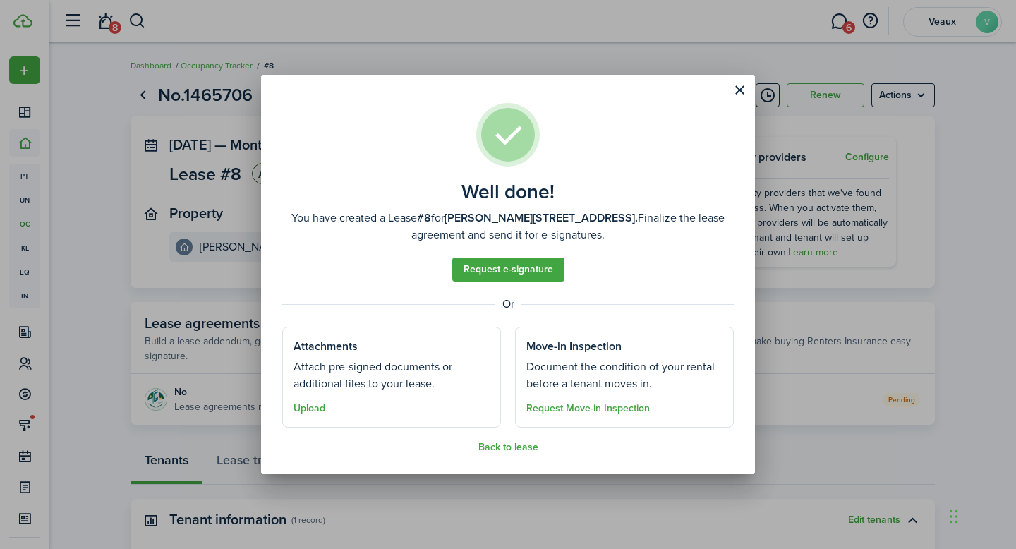
drag, startPoint x: 523, startPoint y: 449, endPoint x: 351, endPoint y: 430, distance: 173.2
click at [351, 429] on assembled-view "Well done! You have created a Lease #8 for [PERSON_NAME][STREET_ADDRESS]. Final…" at bounding box center [507, 278] width 451 height 350
click at [317, 408] on button "Upload" at bounding box center [309, 408] width 32 height 11
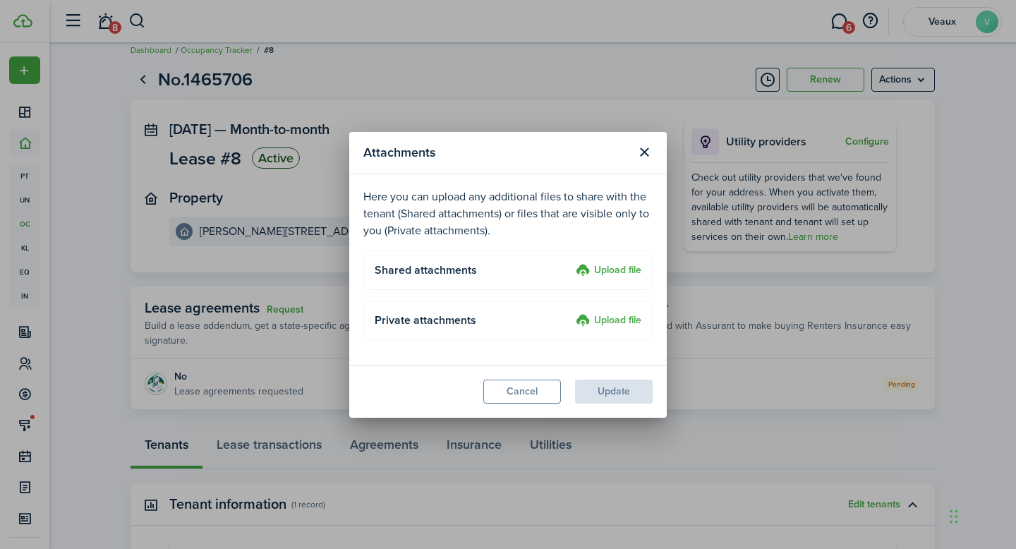
scroll to position [20, 0]
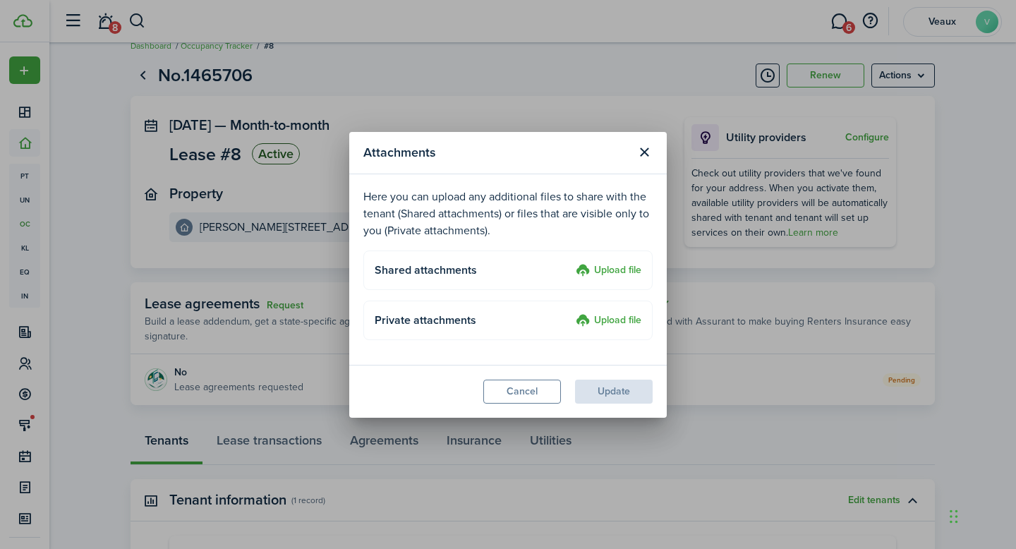
click at [621, 267] on label "Upload file" at bounding box center [609, 270] width 66 height 17
click at [571, 262] on input "Upload file" at bounding box center [571, 262] width 0 height 0
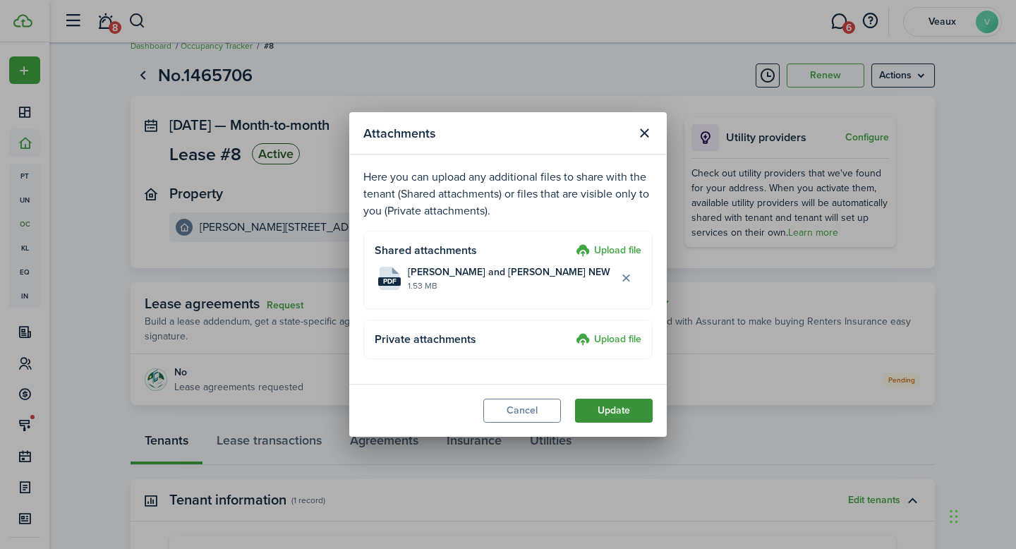
click at [604, 407] on button "Update" at bounding box center [614, 411] width 78 height 24
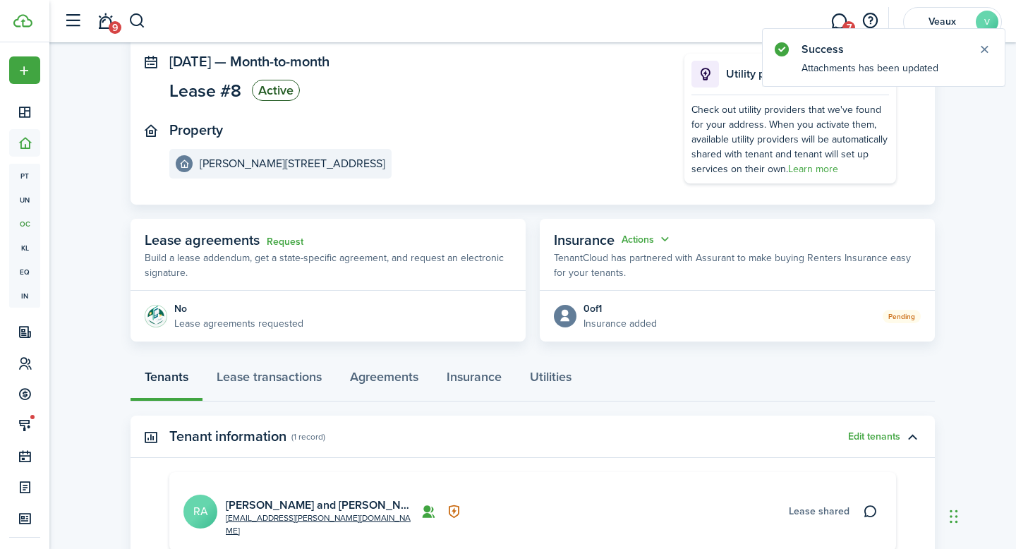
scroll to position [92, 0]
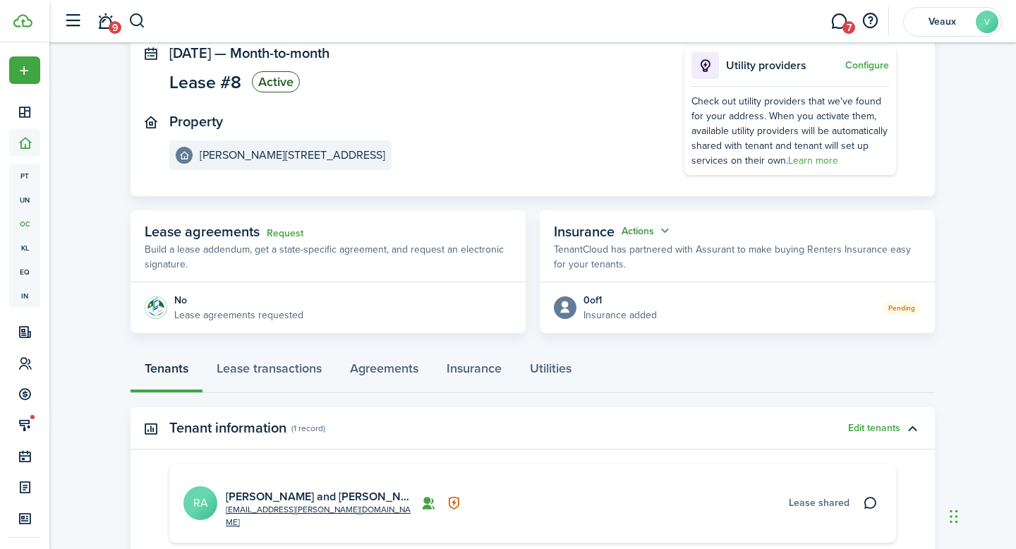
click at [668, 229] on button "Actions" at bounding box center [646, 231] width 51 height 16
click at [598, 279] on button "Cancel" at bounding box center [611, 283] width 123 height 24
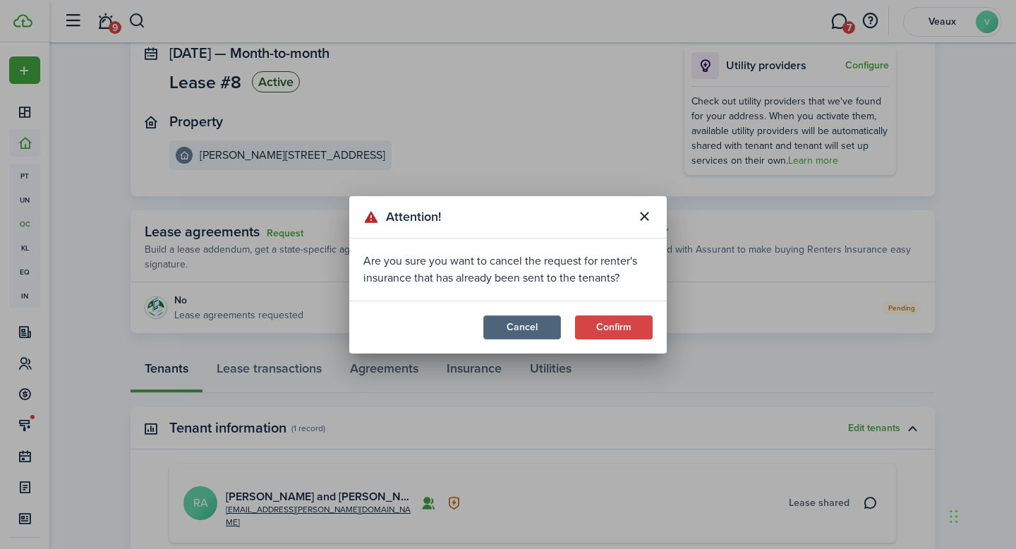
click at [537, 320] on button "Cancel" at bounding box center [522, 327] width 78 height 24
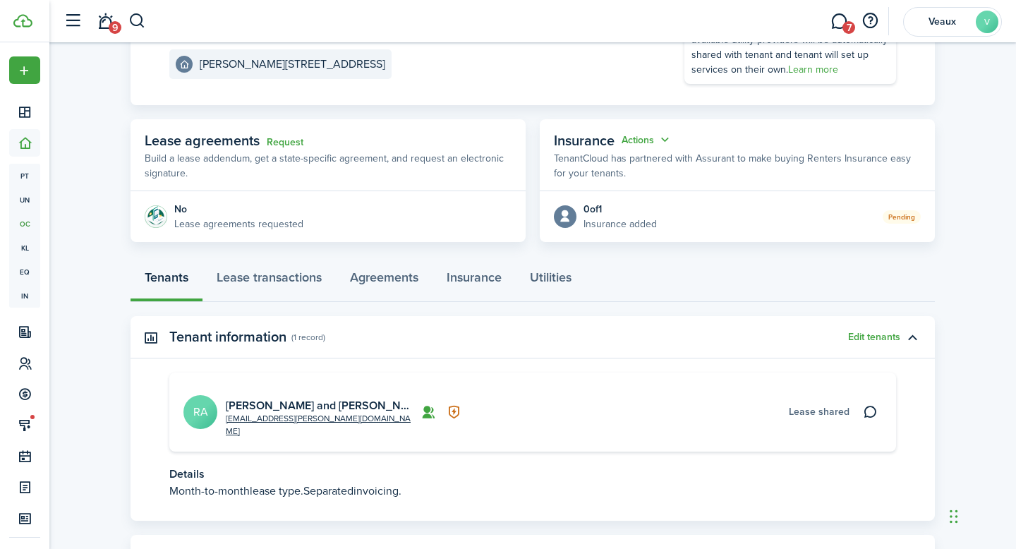
scroll to position [232, 0]
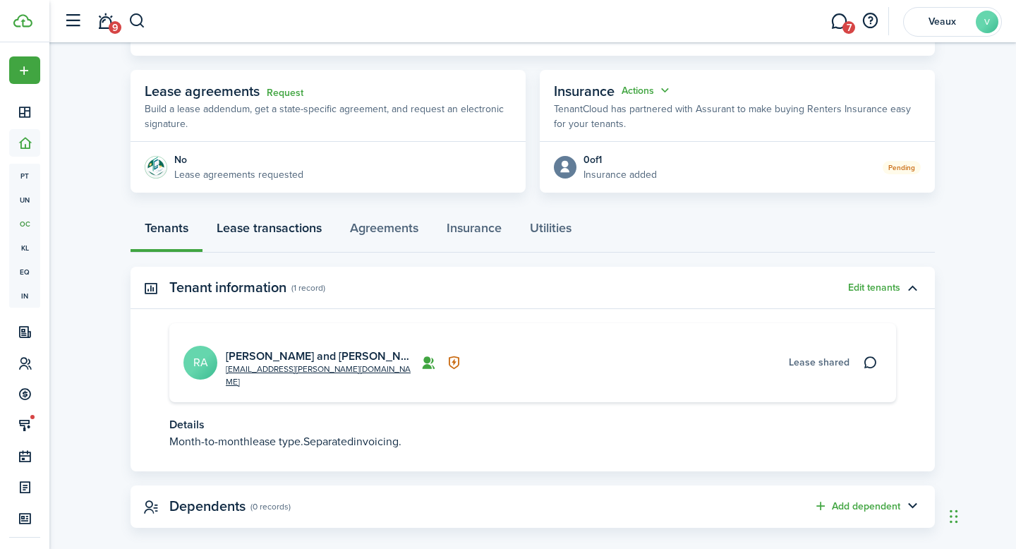
click at [286, 232] on link "Lease transactions" at bounding box center [268, 231] width 133 height 42
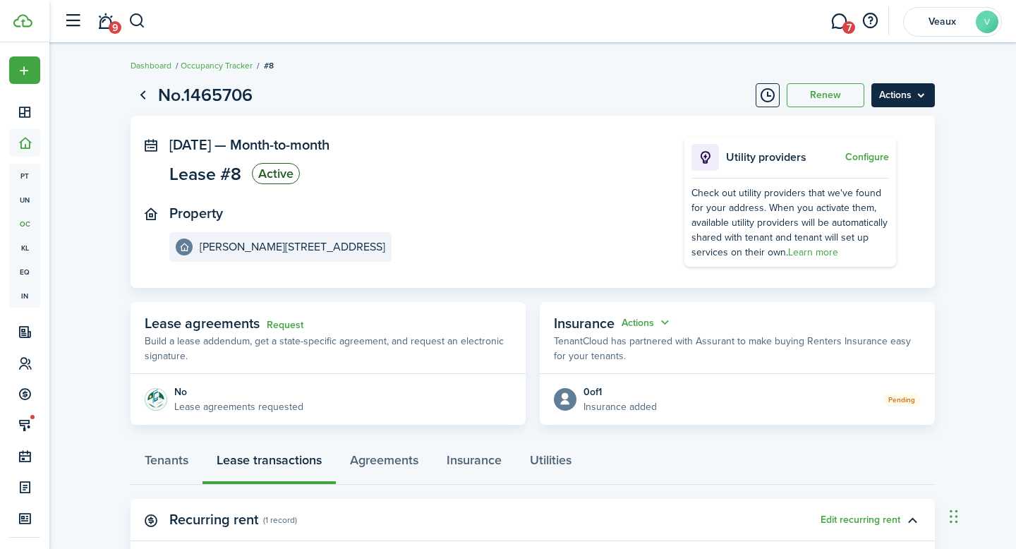
click at [914, 97] on menu-btn "Actions" at bounding box center [902, 95] width 63 height 24
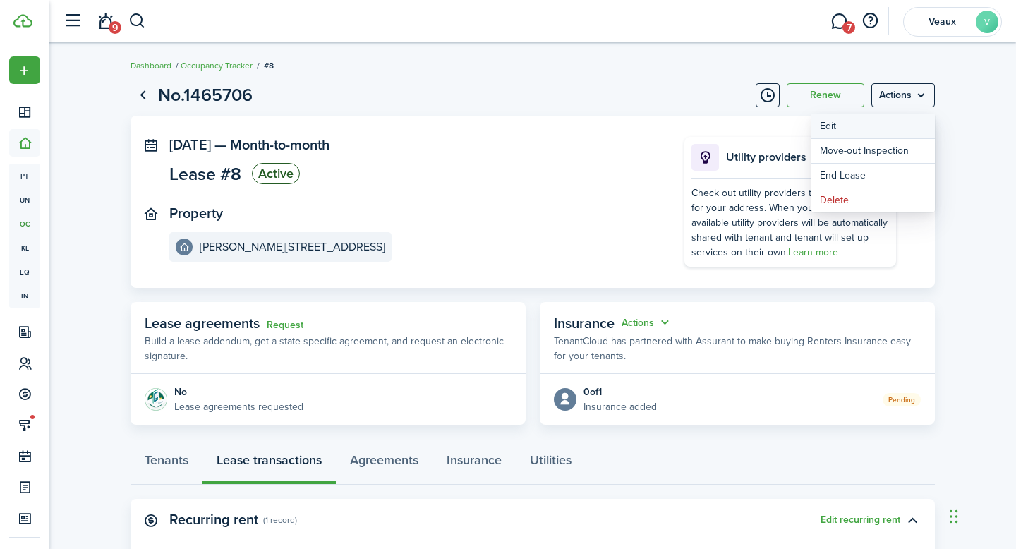
click at [882, 123] on button "Edit" at bounding box center [872, 126] width 123 height 24
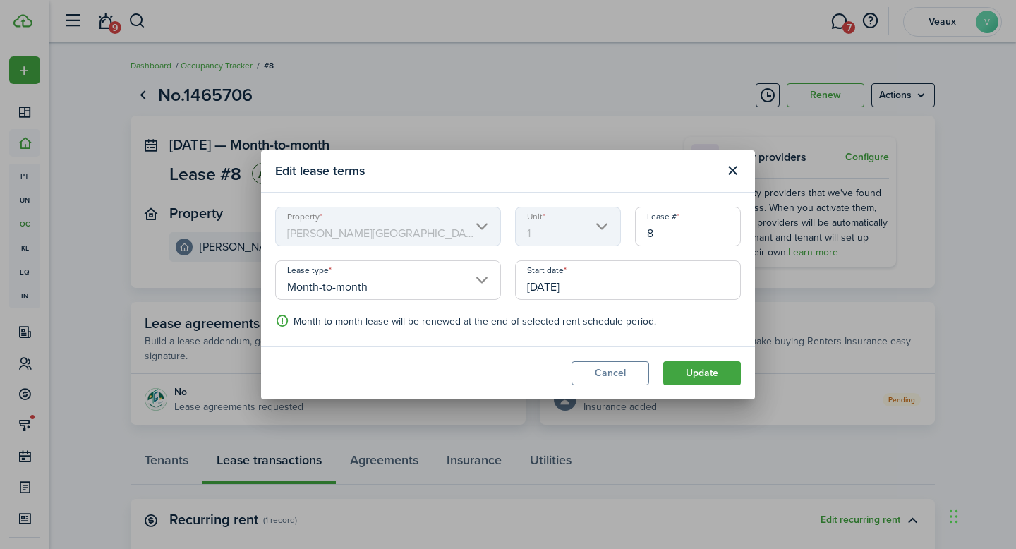
click at [462, 280] on input "Month-to-month" at bounding box center [388, 279] width 226 height 39
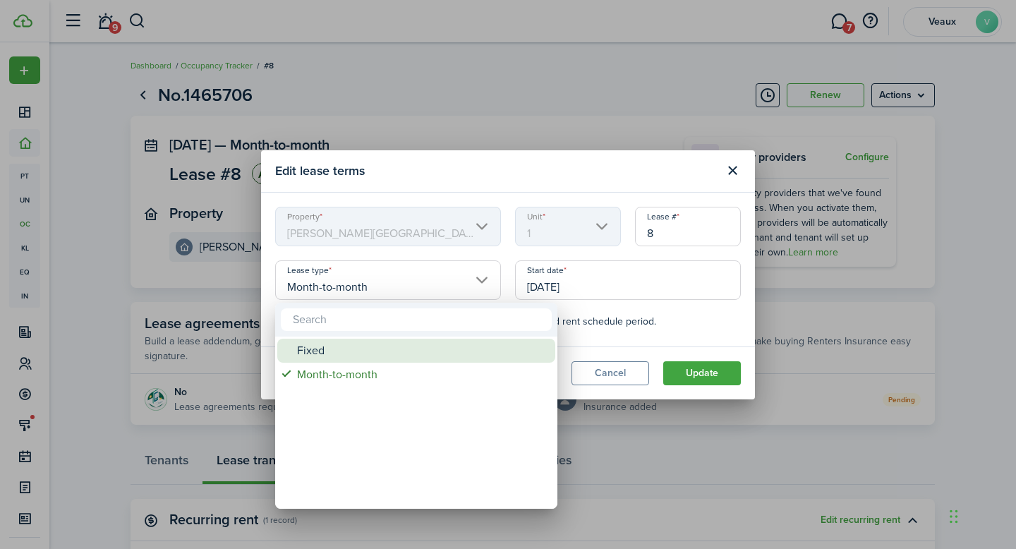
click at [359, 355] on div "Fixed" at bounding box center [422, 351] width 250 height 24
type input "Fixed"
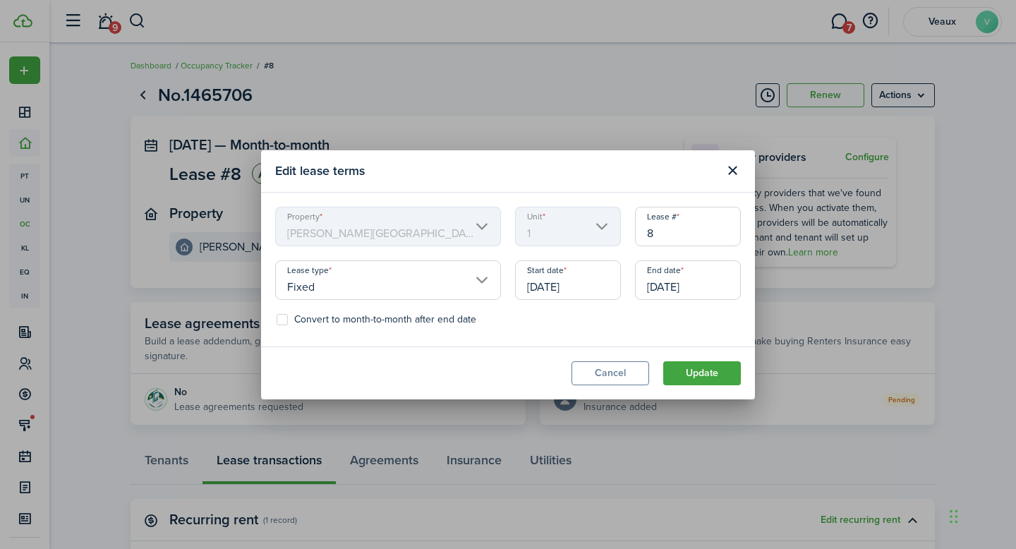
click at [669, 286] on input "[DATE]" at bounding box center [688, 279] width 106 height 39
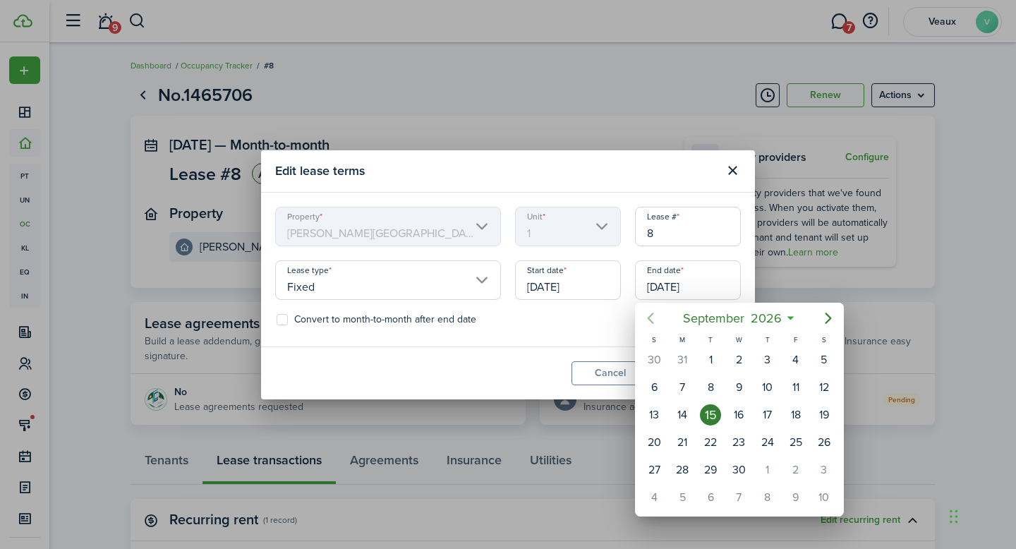
click at [654, 319] on icon "Previous page" at bounding box center [650, 318] width 17 height 17
click at [749, 315] on span "2026" at bounding box center [754, 317] width 37 height 25
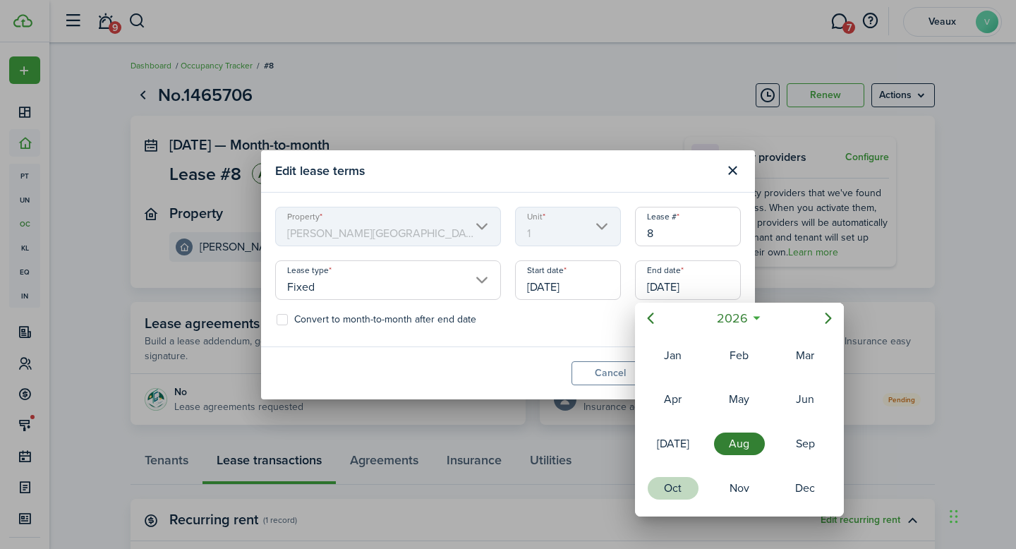
click at [676, 491] on div "Oct" at bounding box center [673, 488] width 51 height 23
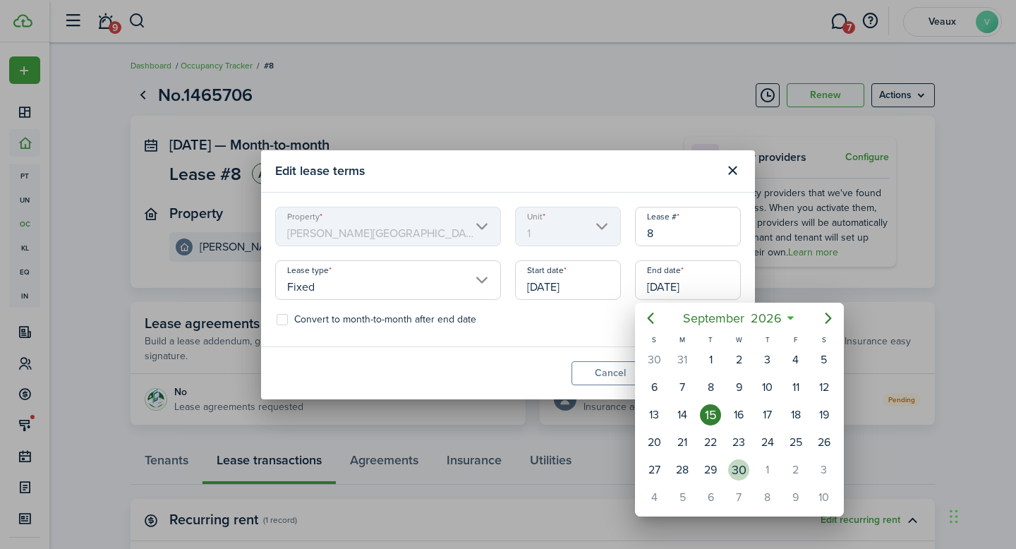
click at [734, 473] on div "30" at bounding box center [738, 469] width 21 height 21
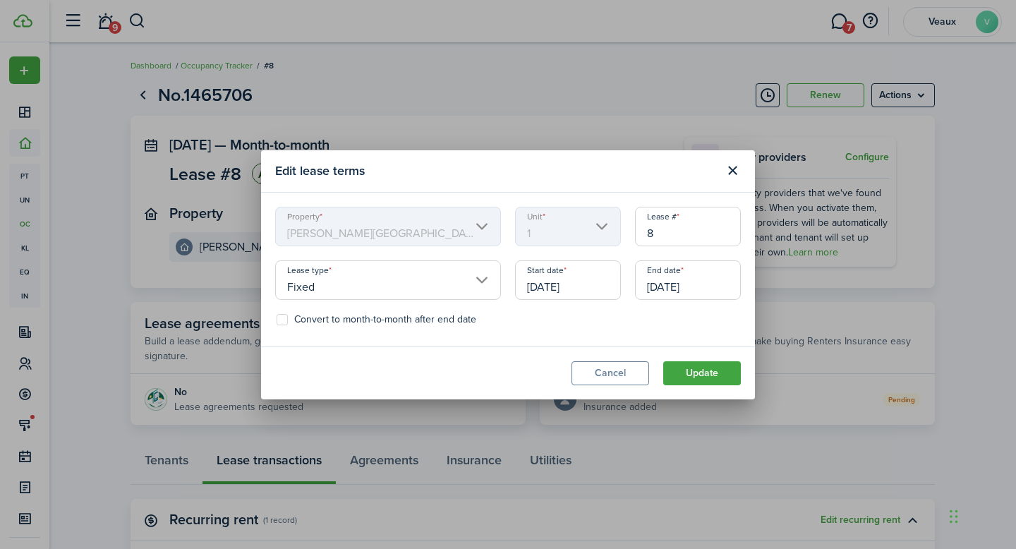
click at [673, 286] on input "[DATE]" at bounding box center [688, 279] width 106 height 39
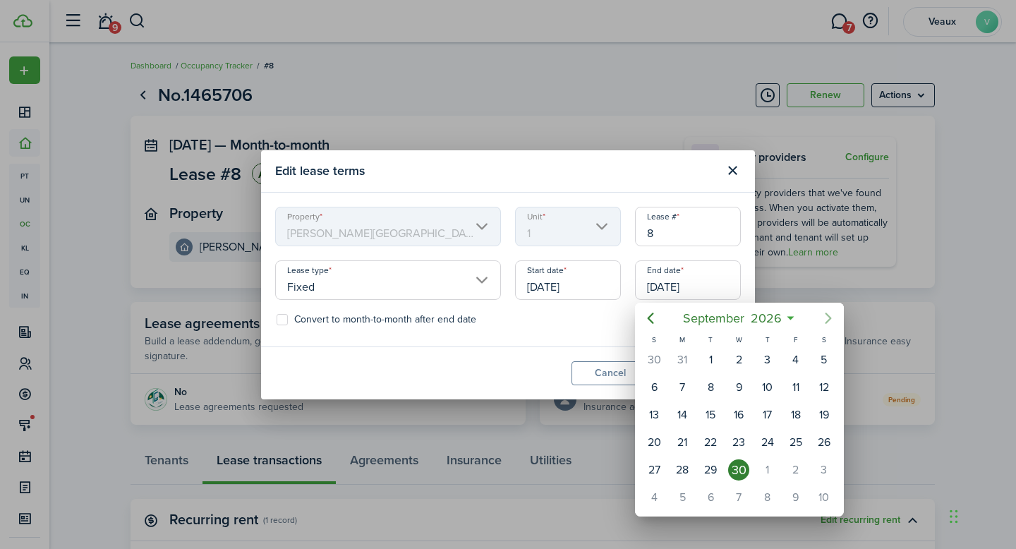
click at [822, 318] on icon "Next page" at bounding box center [828, 318] width 17 height 17
click at [823, 464] on div "31" at bounding box center [823, 469] width 21 height 21
type input "[DATE]"
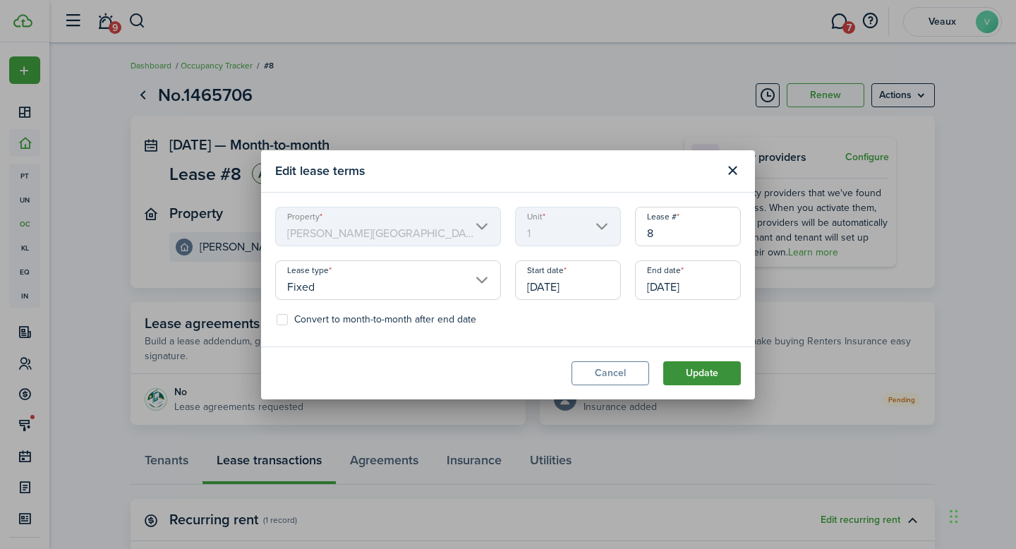
click at [716, 370] on button "Update" at bounding box center [702, 373] width 78 height 24
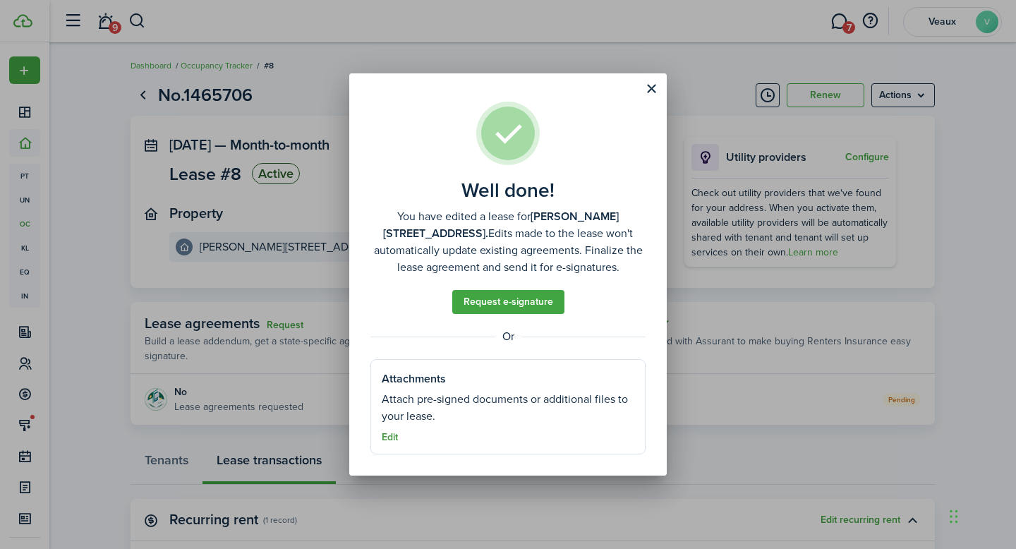
click at [394, 440] on button "Edit" at bounding box center [390, 437] width 16 height 11
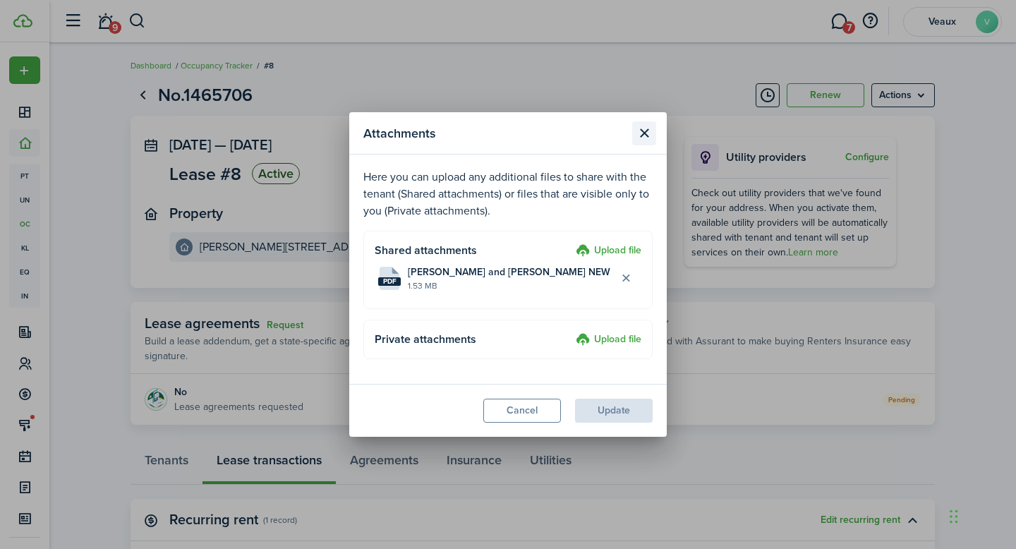
click at [640, 140] on button "Close modal" at bounding box center [644, 133] width 24 height 24
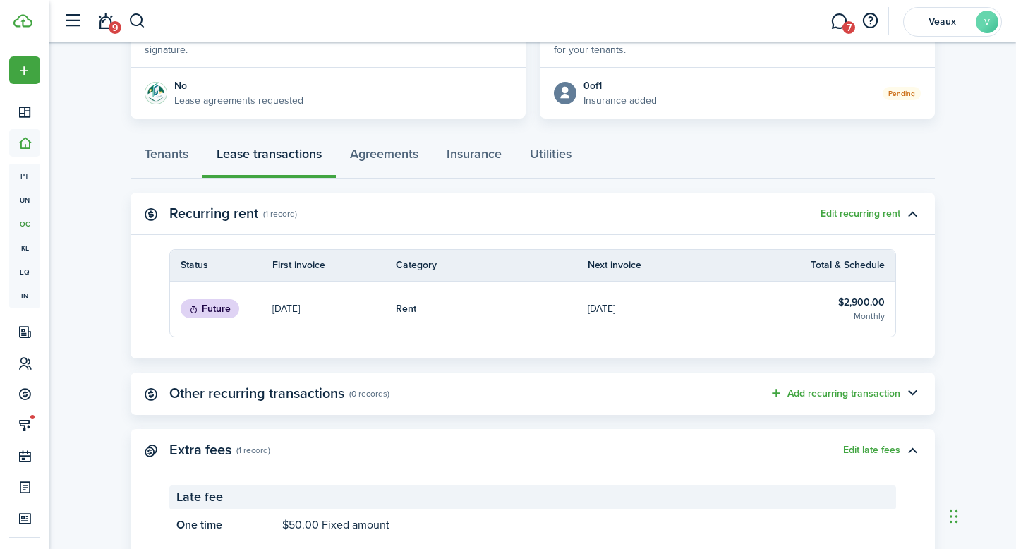
scroll to position [305, 0]
click at [377, 158] on link "Agreements" at bounding box center [384, 158] width 97 height 42
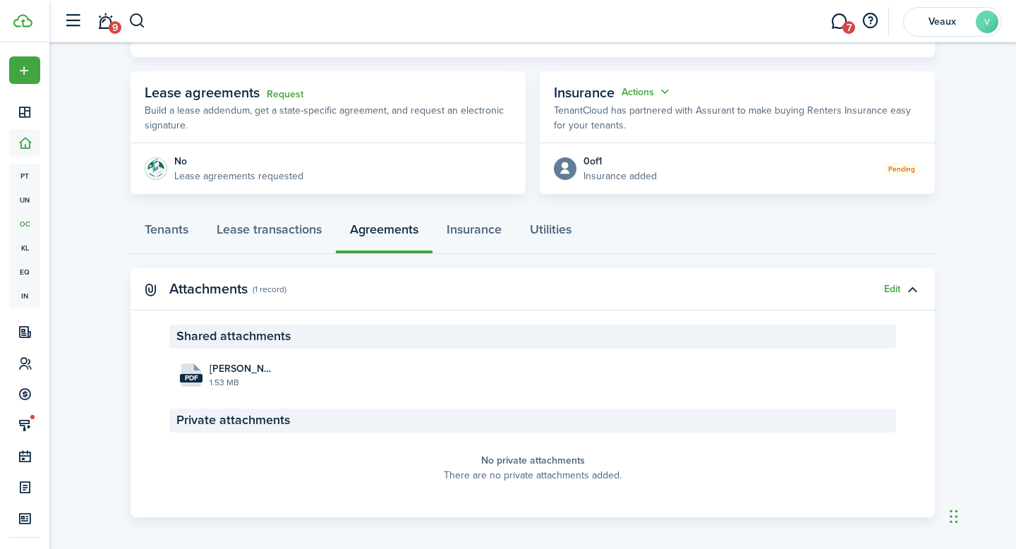
scroll to position [237, 0]
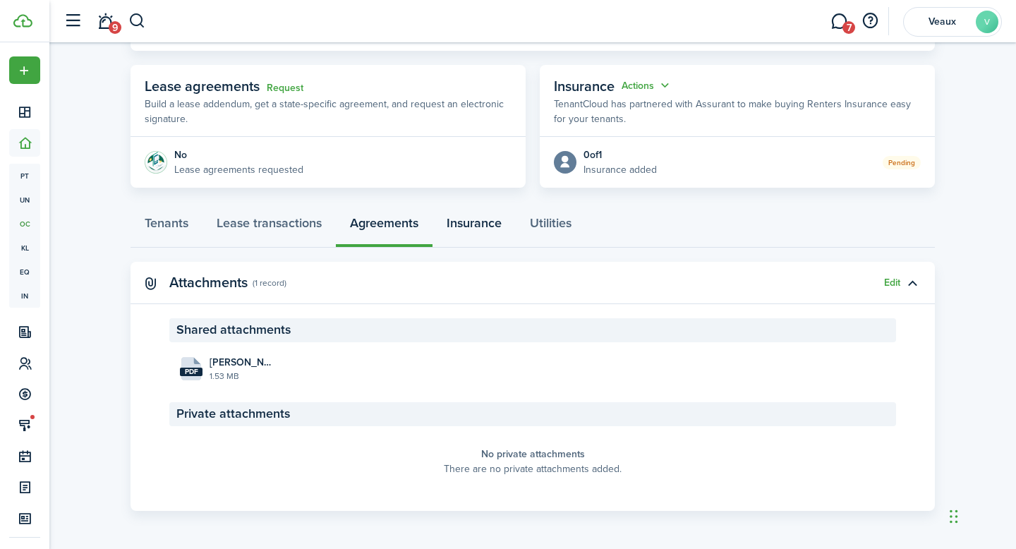
click at [470, 218] on link "Insurance" at bounding box center [473, 226] width 83 height 42
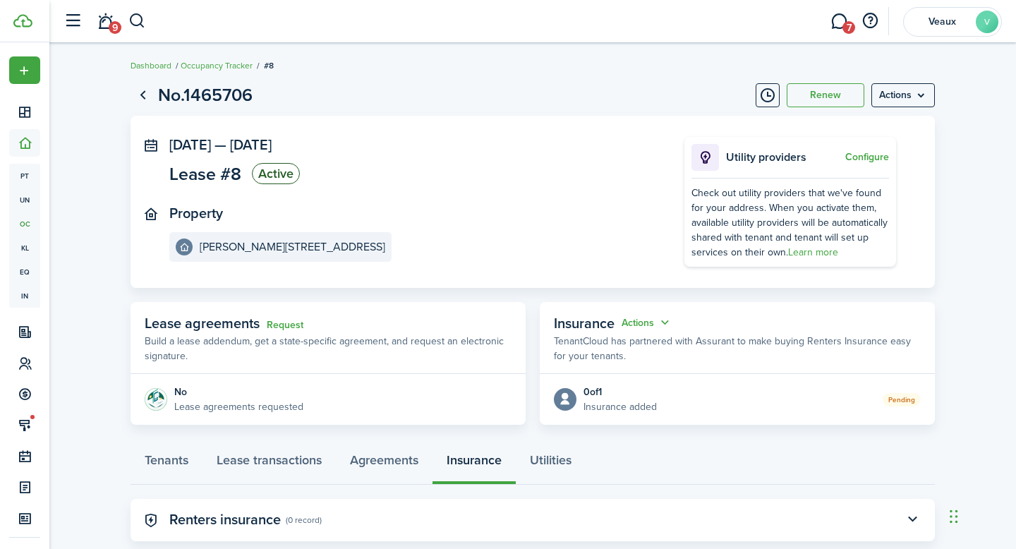
scroll to position [30, 0]
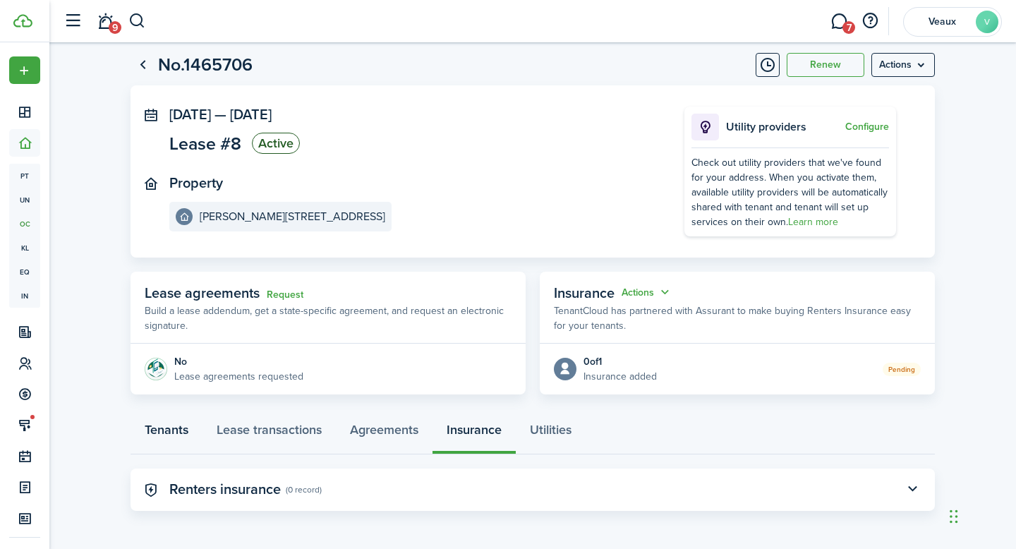
click at [149, 435] on link "Tenants" at bounding box center [166, 433] width 72 height 42
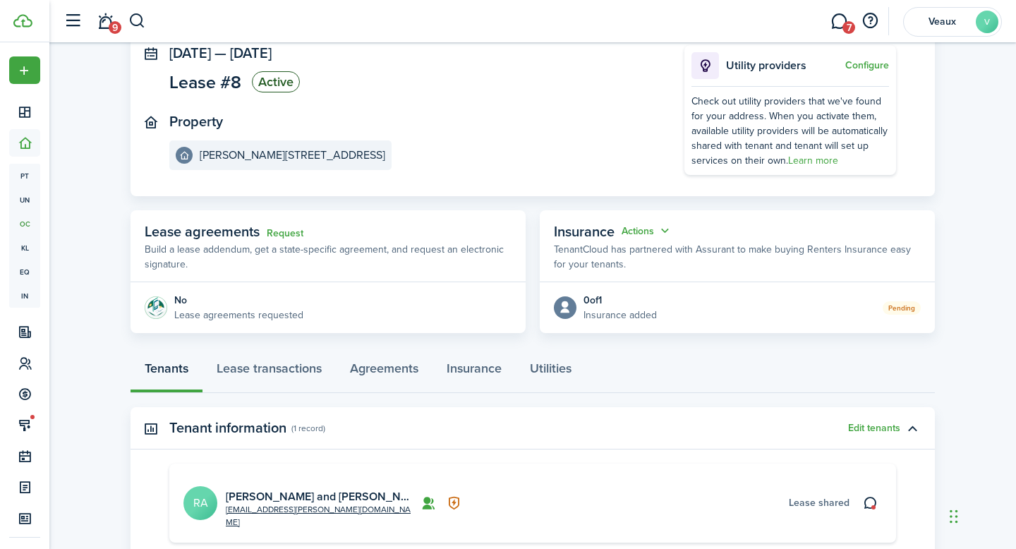
scroll to position [232, 0]
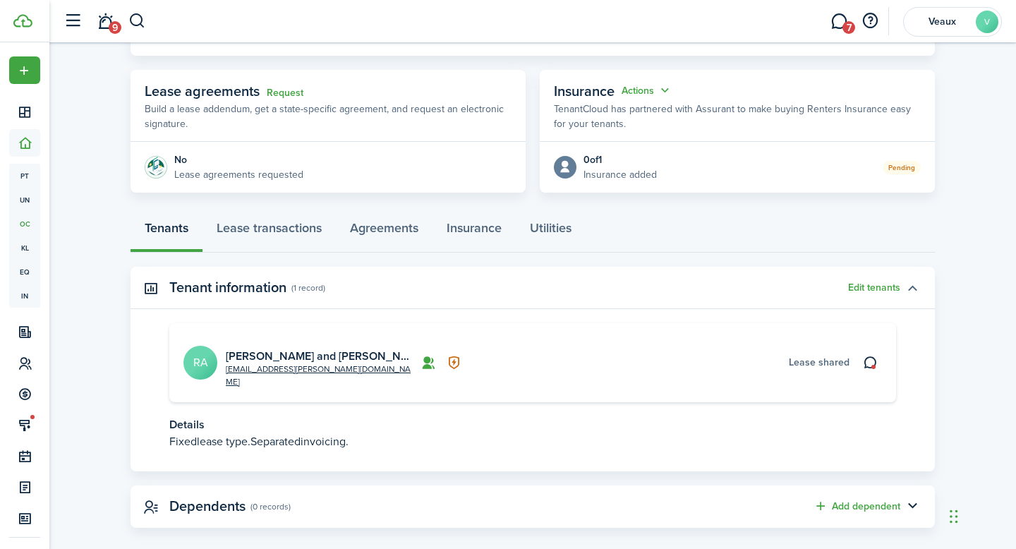
click at [911, 290] on button "button" at bounding box center [912, 288] width 24 height 24
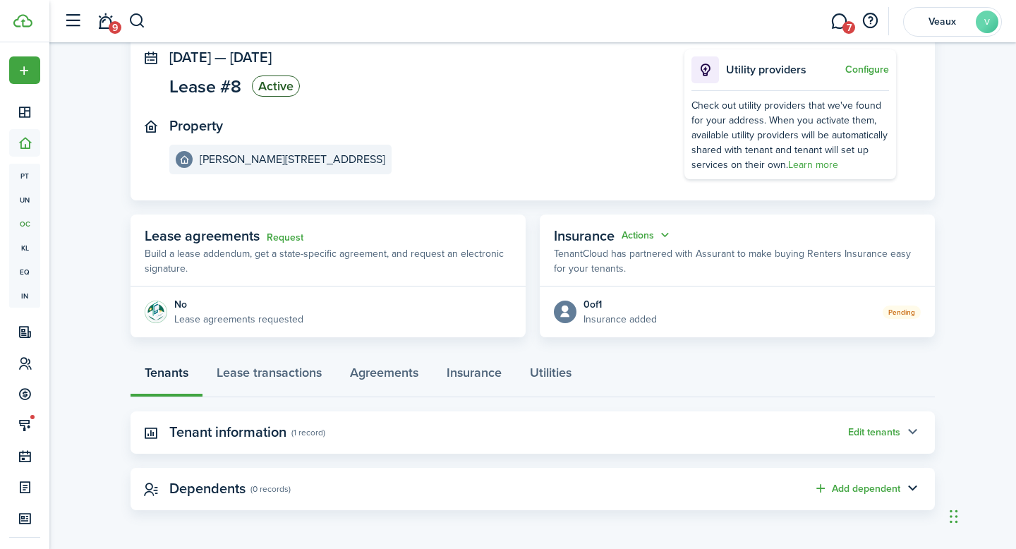
scroll to position [87, 0]
click at [882, 434] on button "Edit tenants" at bounding box center [874, 432] width 52 height 11
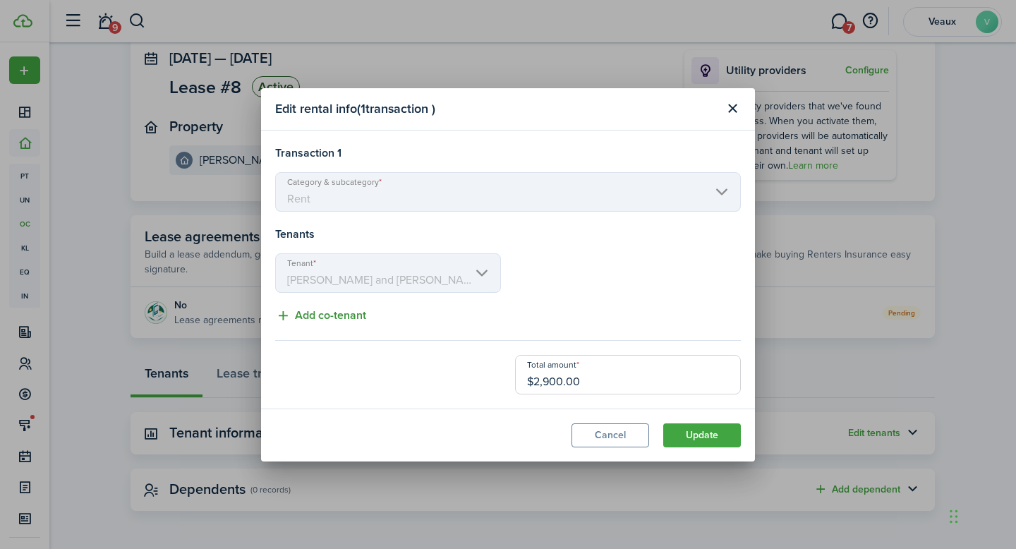
click at [344, 313] on button "Add co-tenant" at bounding box center [320, 316] width 91 height 18
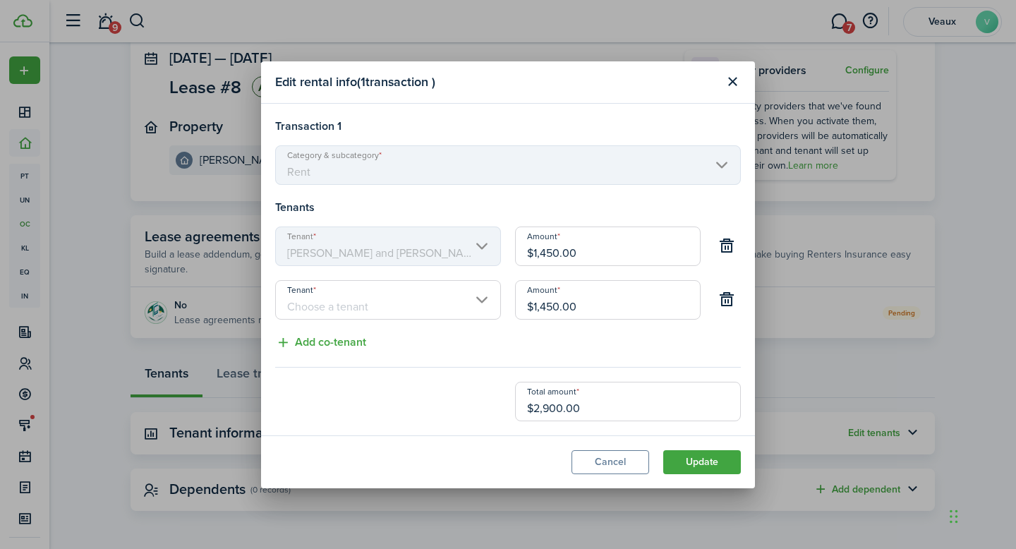
click at [357, 310] on input "Tenant" at bounding box center [388, 299] width 226 height 39
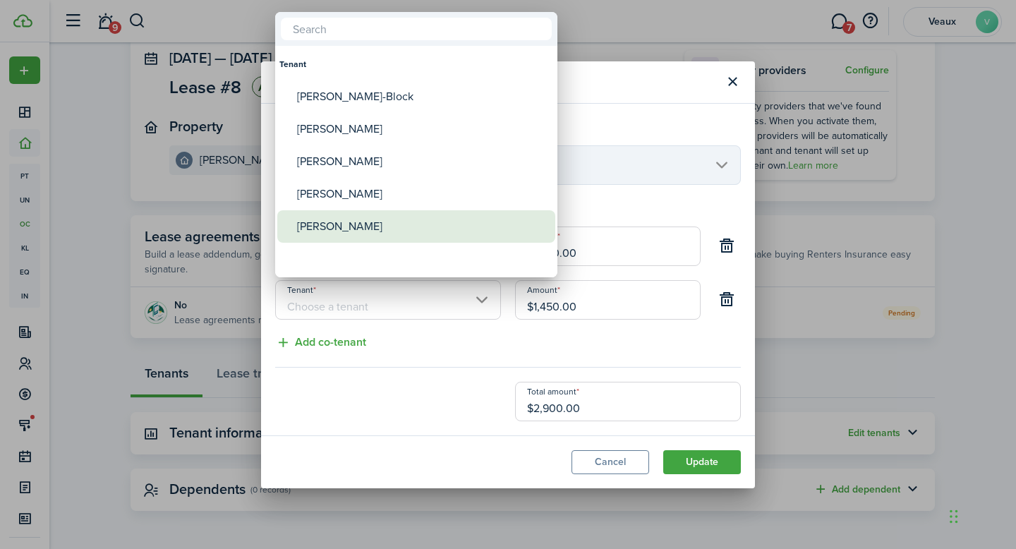
click at [366, 241] on div "[PERSON_NAME]" at bounding box center [422, 226] width 250 height 32
type input "[PERSON_NAME]"
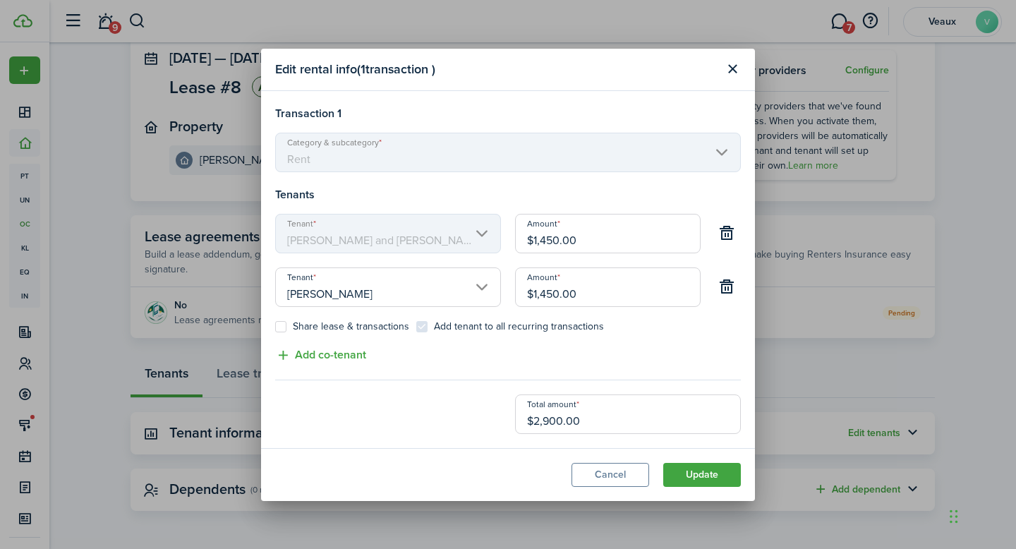
click at [487, 287] on input "[PERSON_NAME]" at bounding box center [388, 286] width 226 height 39
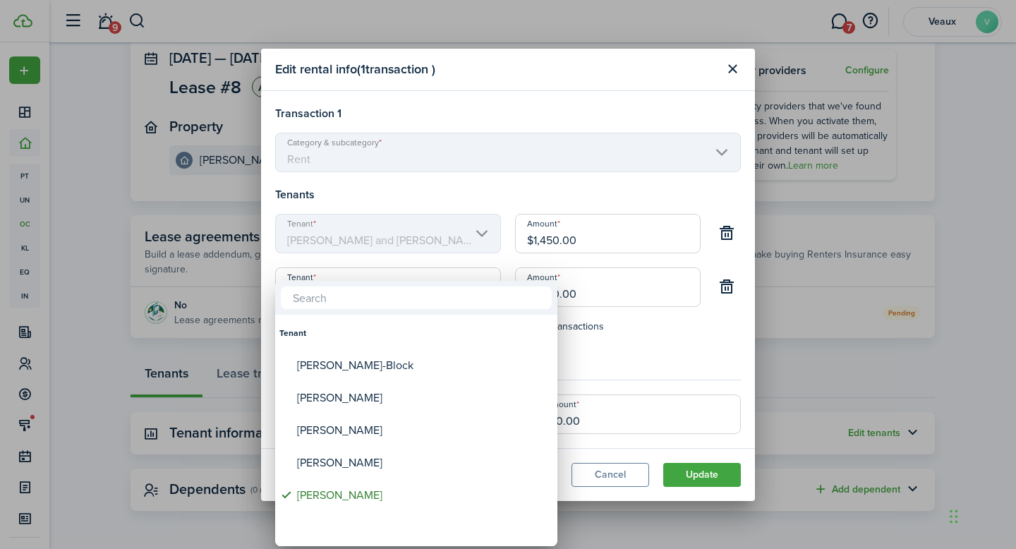
click at [729, 292] on div at bounding box center [507, 274] width 1241 height 774
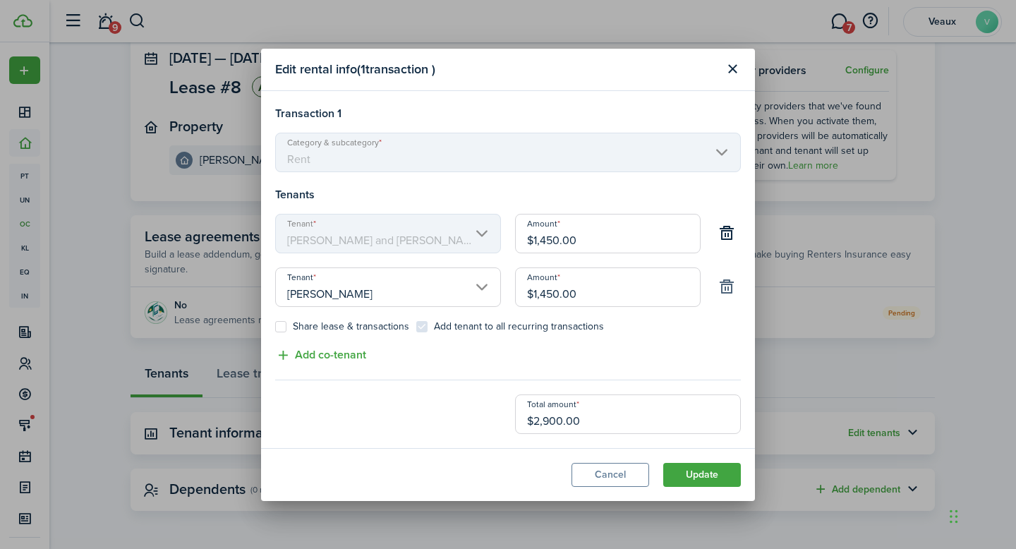
click at [722, 291] on button "button" at bounding box center [727, 287] width 24 height 24
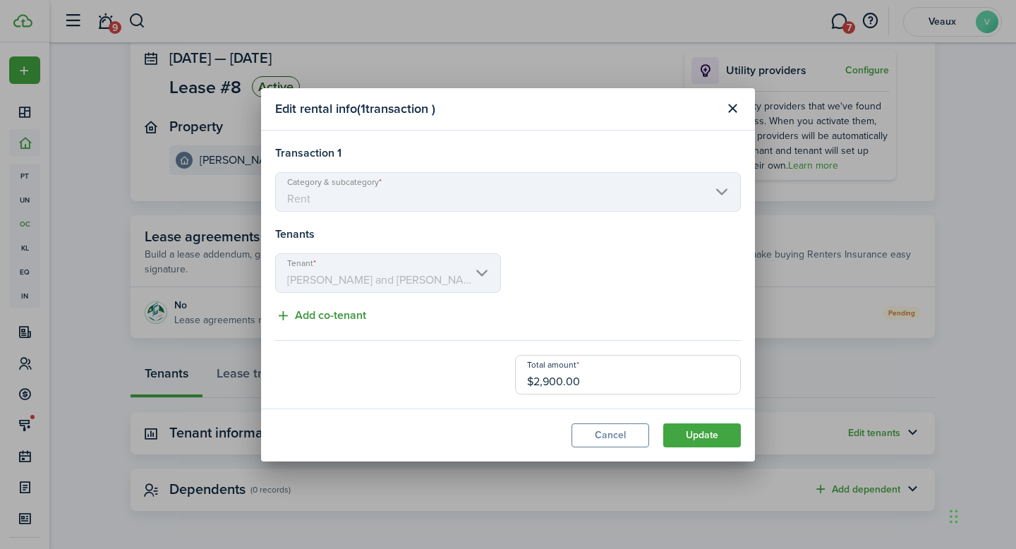
click at [322, 315] on button "Add co-tenant" at bounding box center [320, 316] width 91 height 18
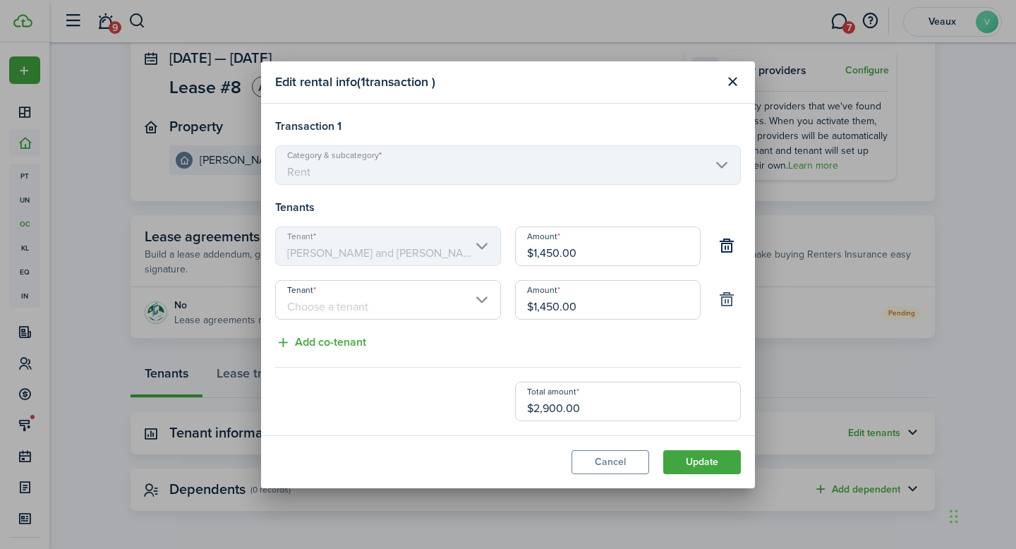
click at [720, 302] on button "button" at bounding box center [727, 300] width 24 height 24
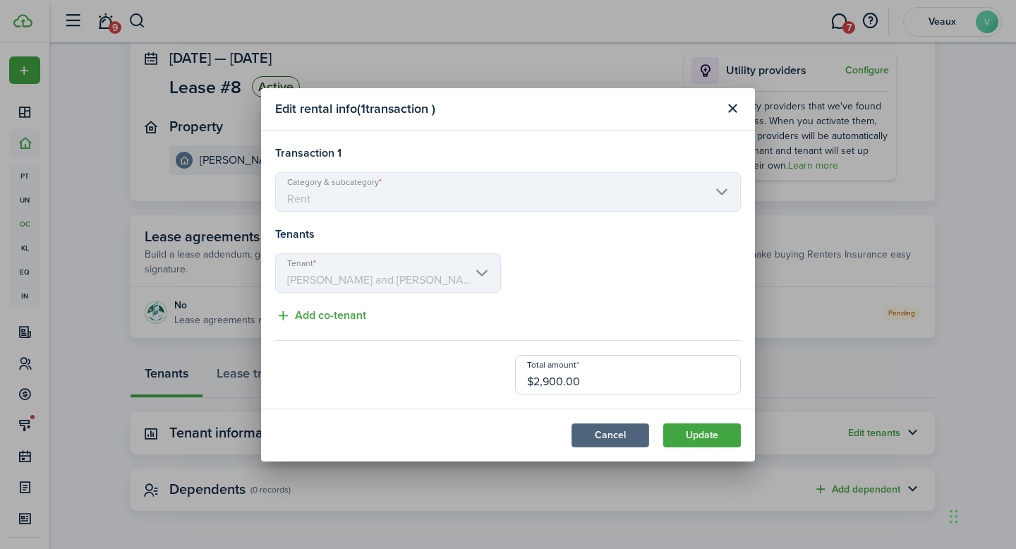
click at [604, 439] on button "Cancel" at bounding box center [610, 435] width 78 height 24
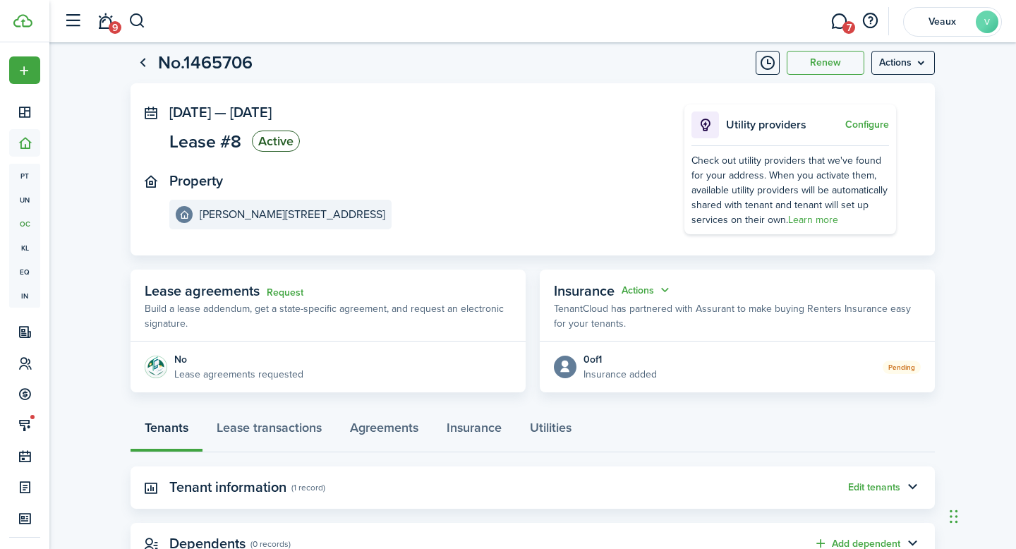
scroll to position [0, 0]
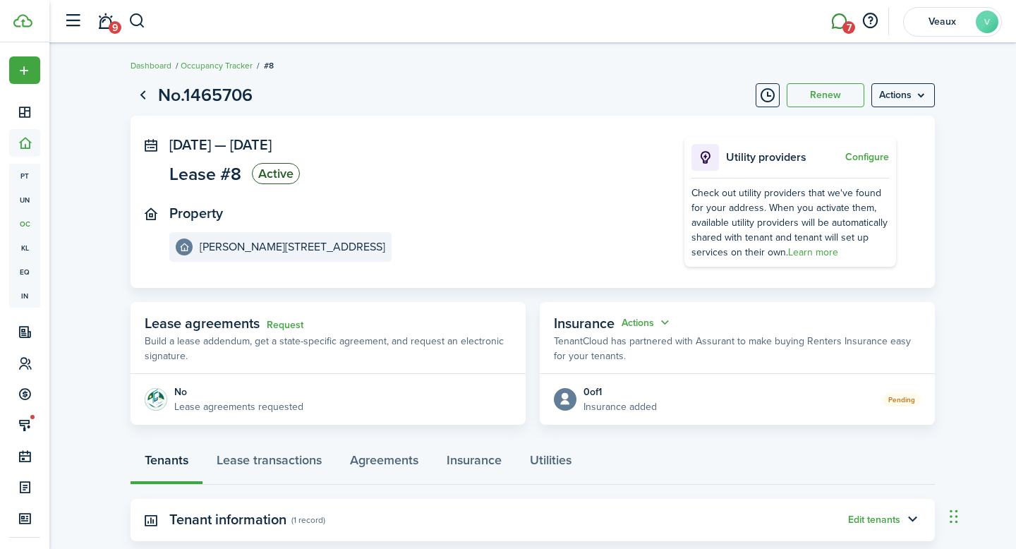
click at [837, 20] on link "7" at bounding box center [838, 22] width 27 height 36
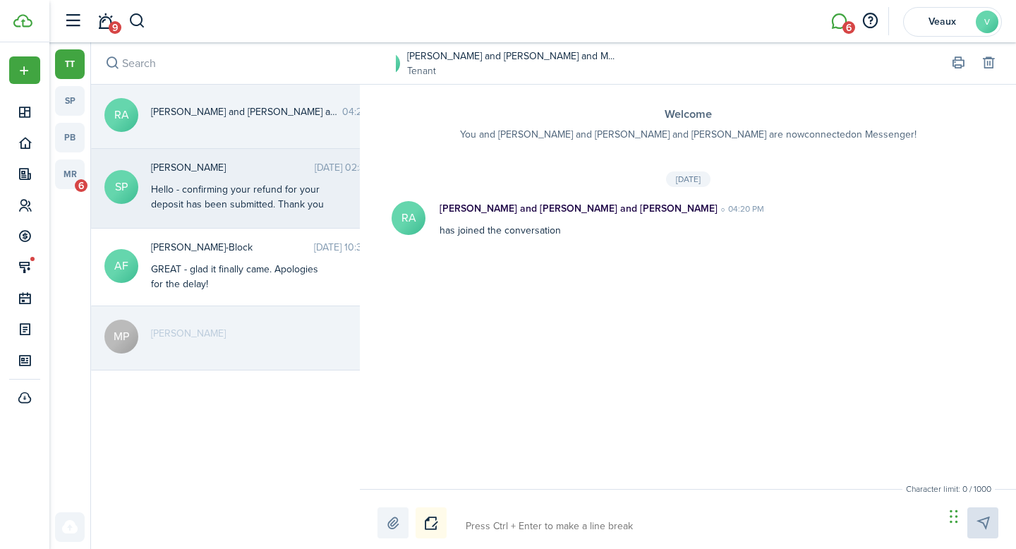
click at [161, 190] on div "Hello - confirming your refund for your deposit has been submitted. Thank you a…" at bounding box center [239, 204] width 176 height 44
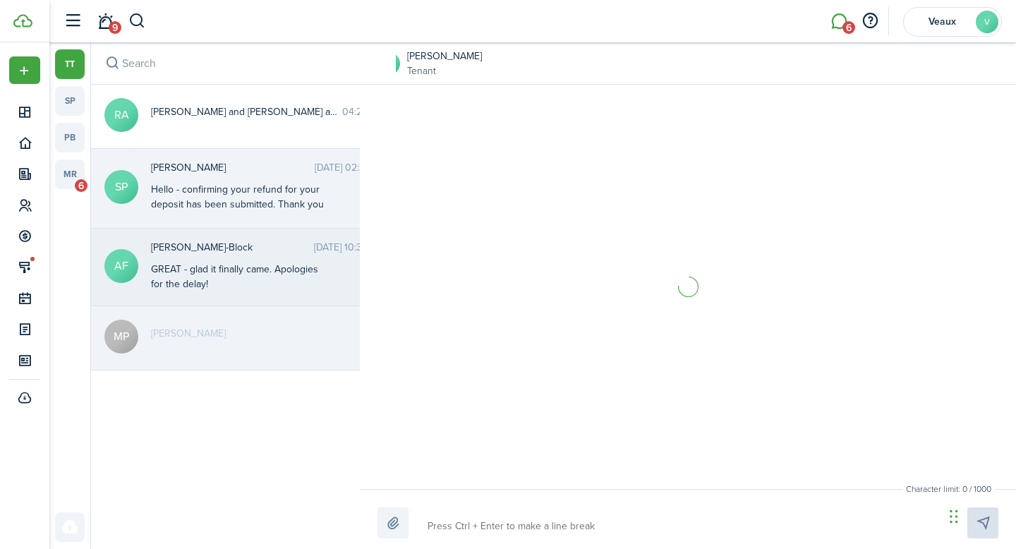
click at [169, 262] on div "GREAT - glad it finally came. Apologies for the delay!" at bounding box center [239, 277] width 176 height 30
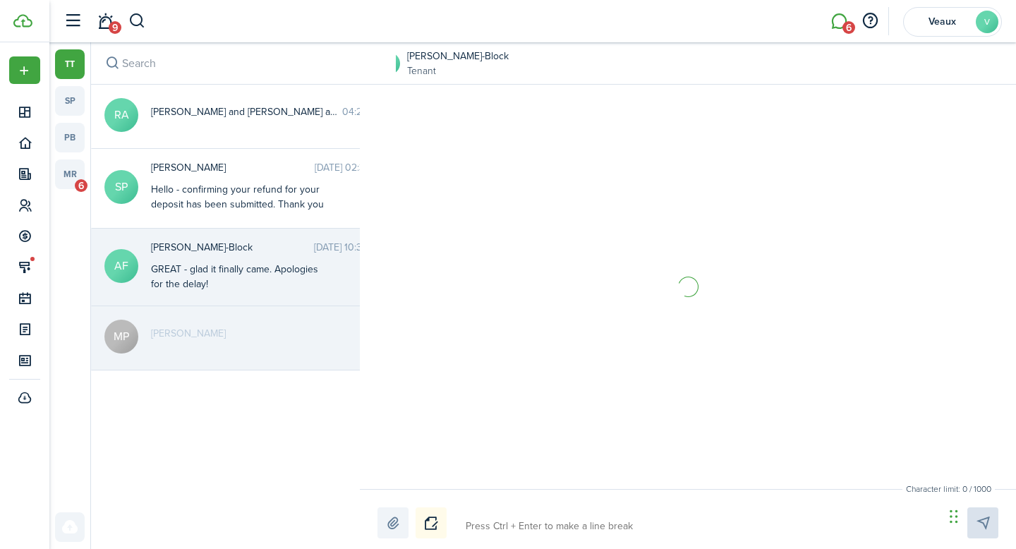
scroll to position [1898, 0]
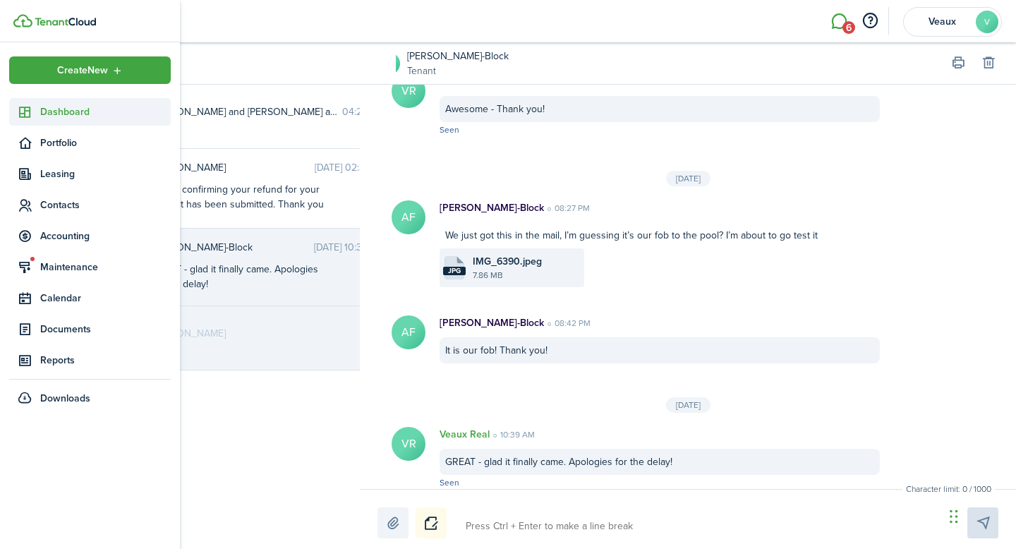
click at [59, 111] on span "Dashboard" at bounding box center [105, 111] width 130 height 15
